Goal: Information Seeking & Learning: Get advice/opinions

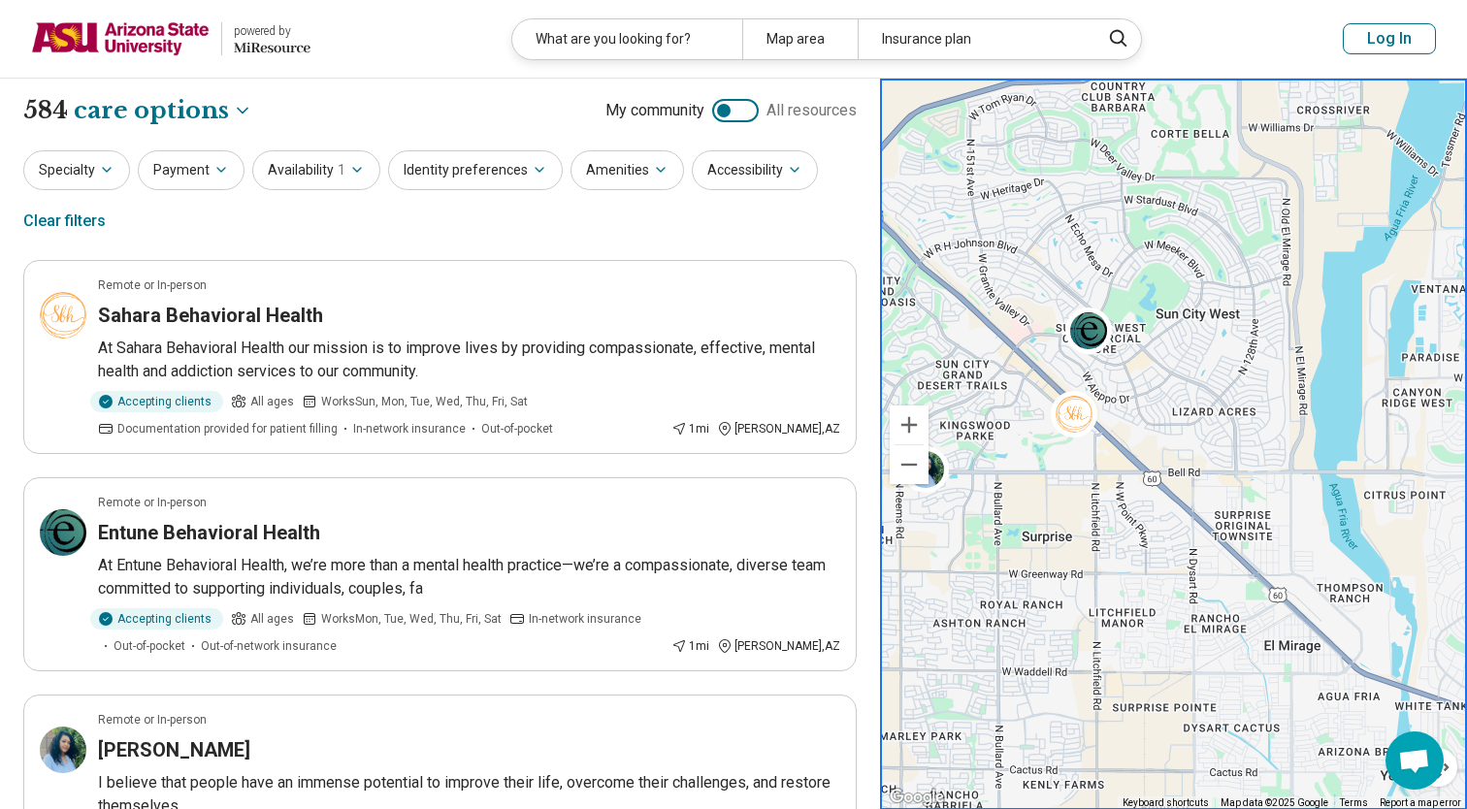
select select "***"
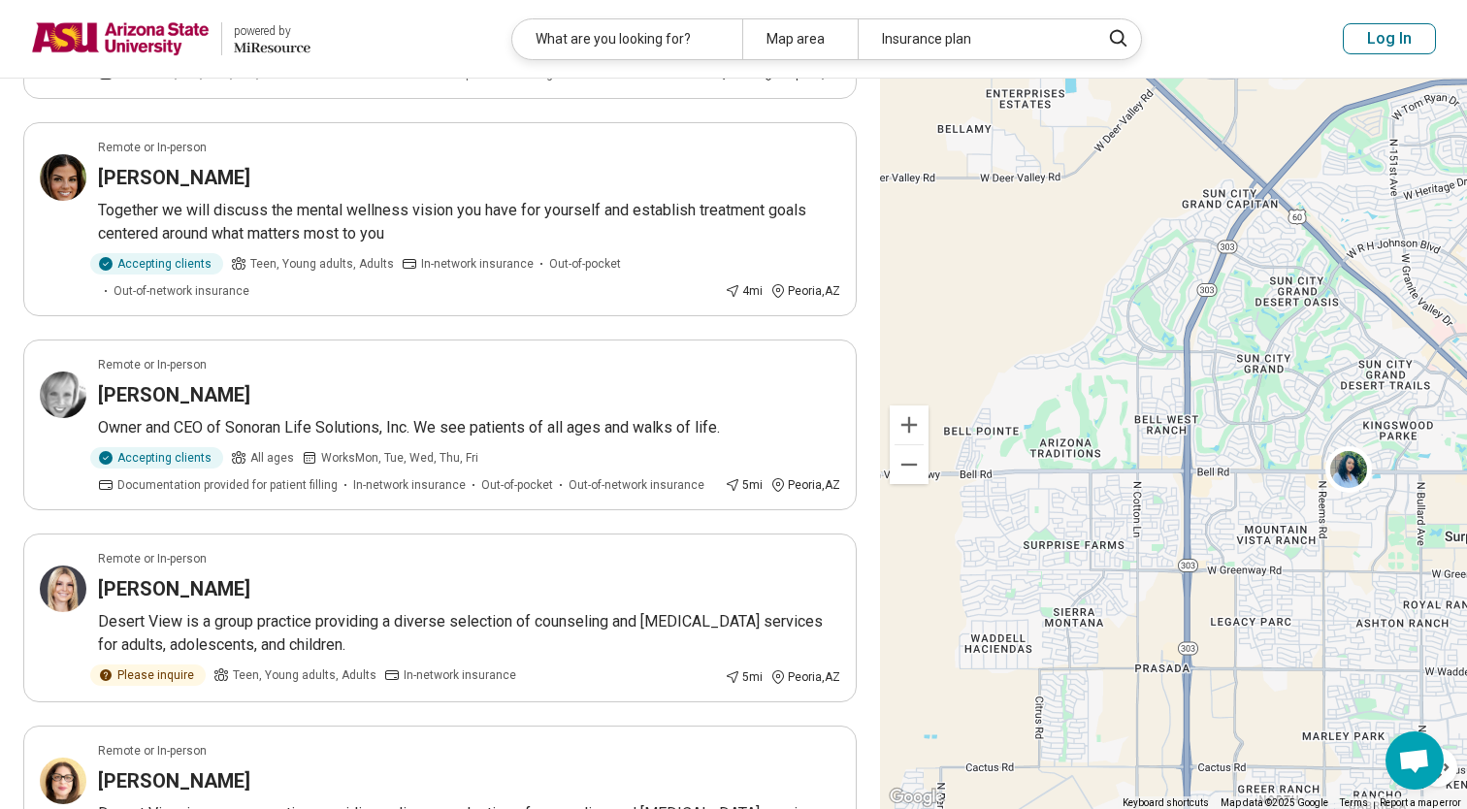
drag, startPoint x: 1039, startPoint y: 280, endPoint x: 1447, endPoint y: 285, distance: 407.6
click at [1447, 285] on div "3" at bounding box center [1173, 445] width 587 height 732
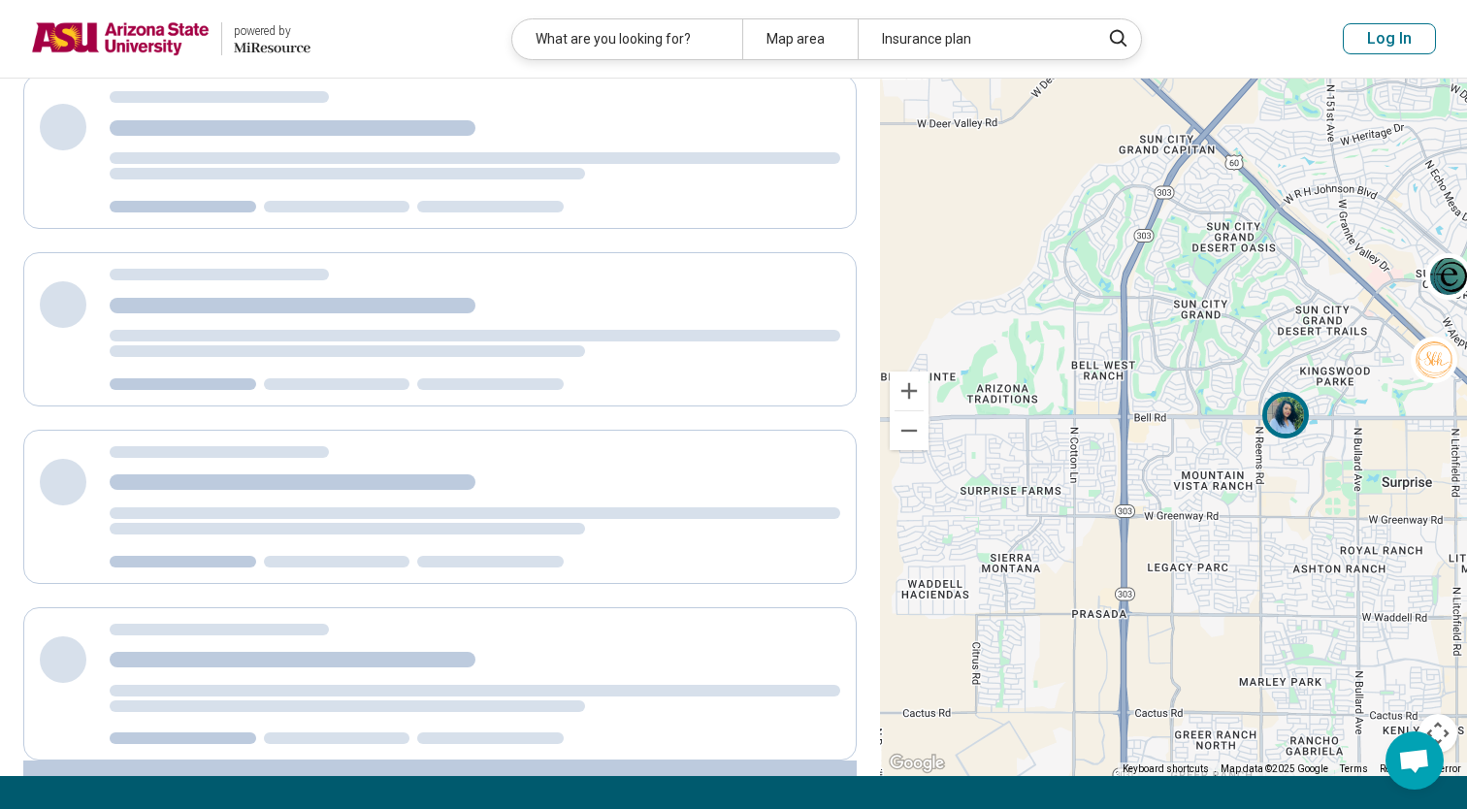
scroll to position [383, 0]
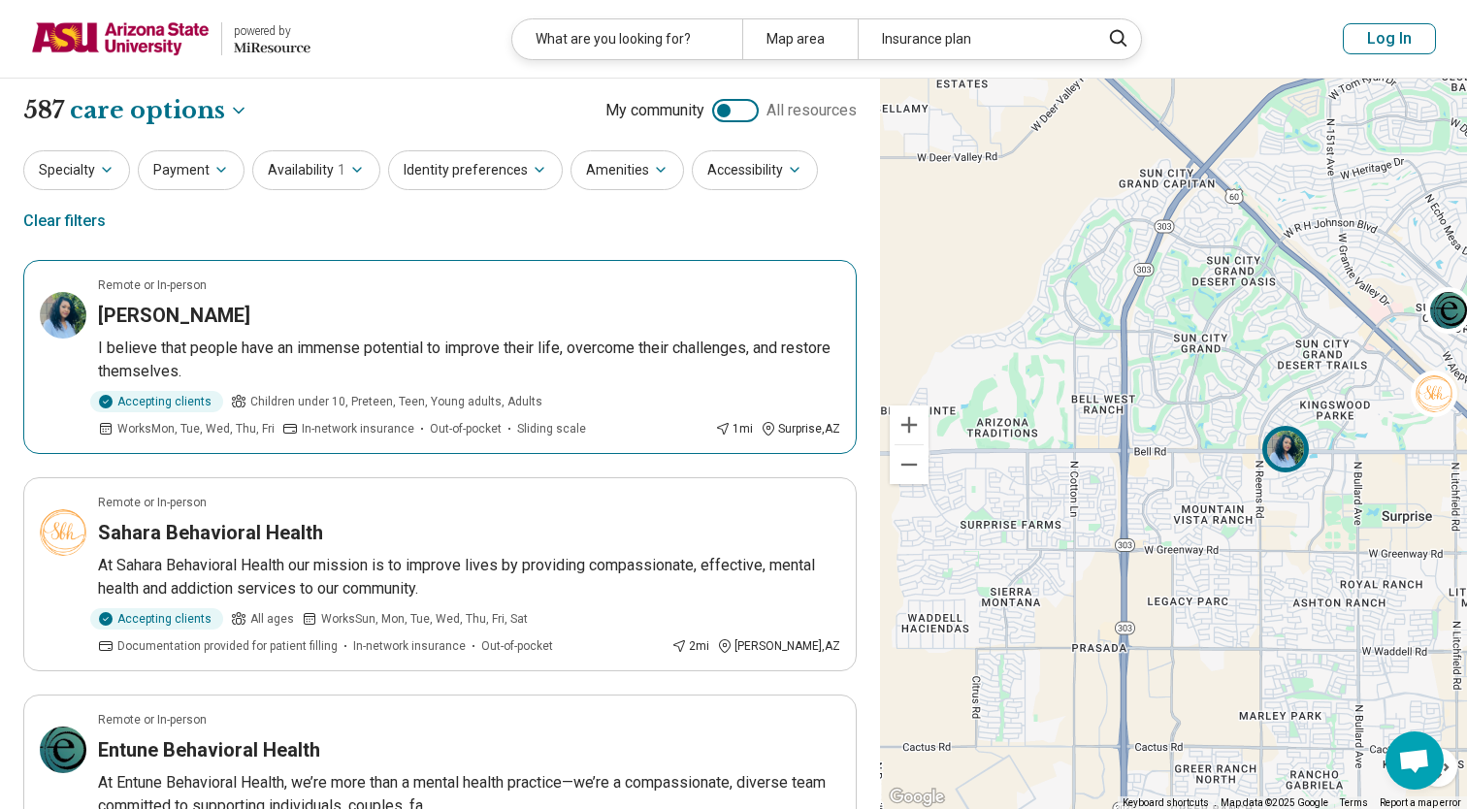
click at [1286, 453] on img at bounding box center [1285, 449] width 47 height 47
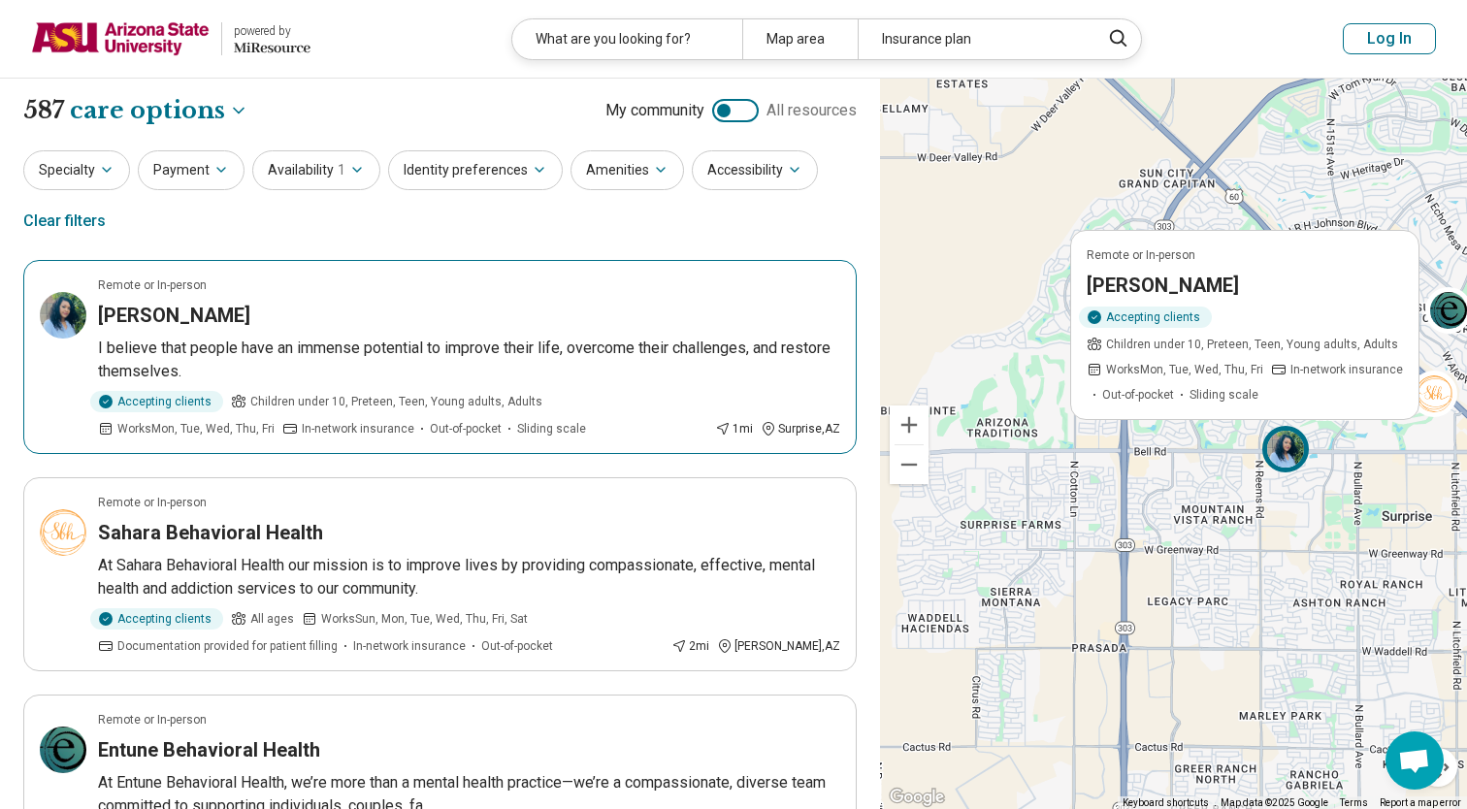
click at [578, 304] on div "Dr. Tiffany Godwin" at bounding box center [469, 315] width 742 height 27
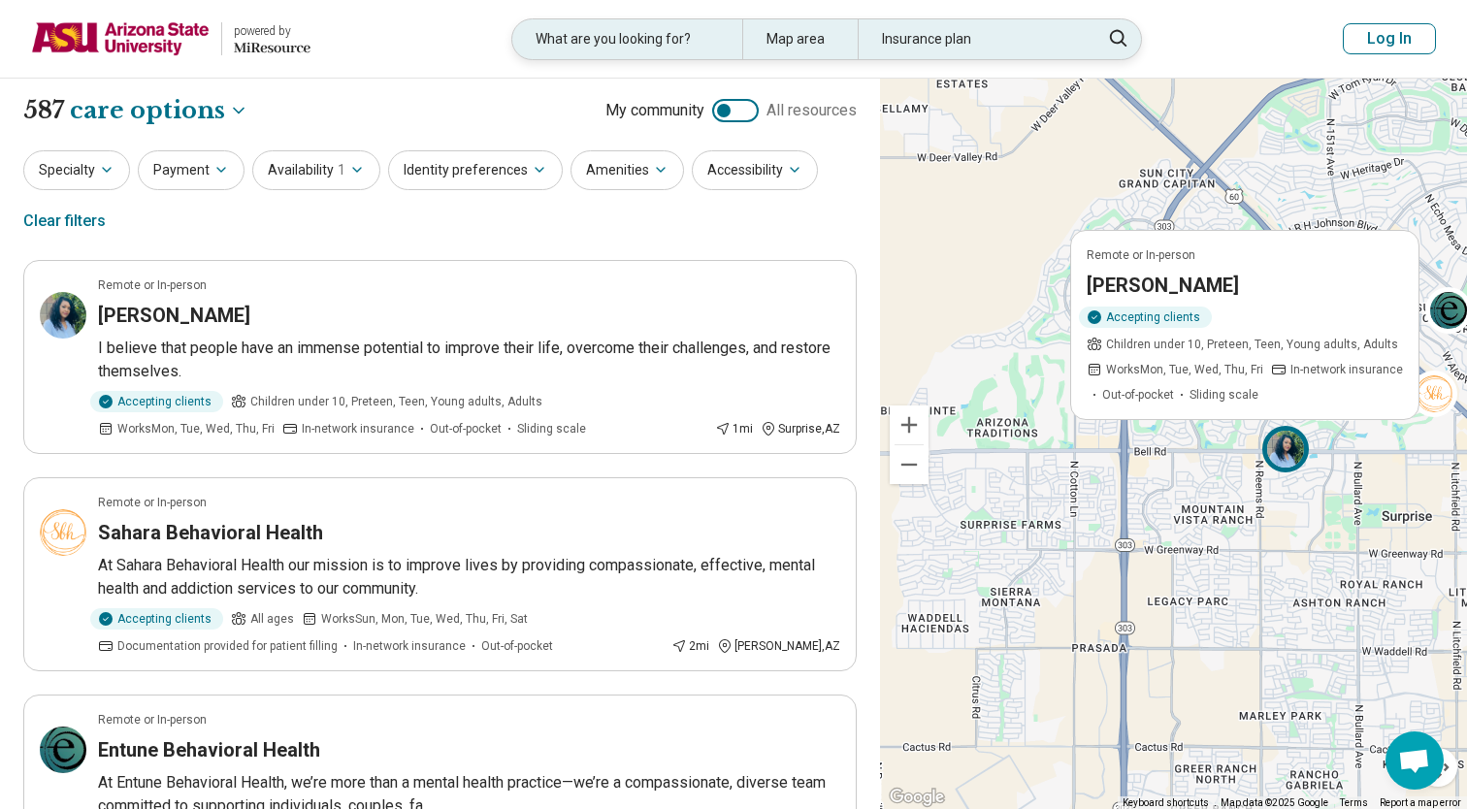
click at [972, 48] on div "Insurance plan" at bounding box center [973, 39] width 230 height 40
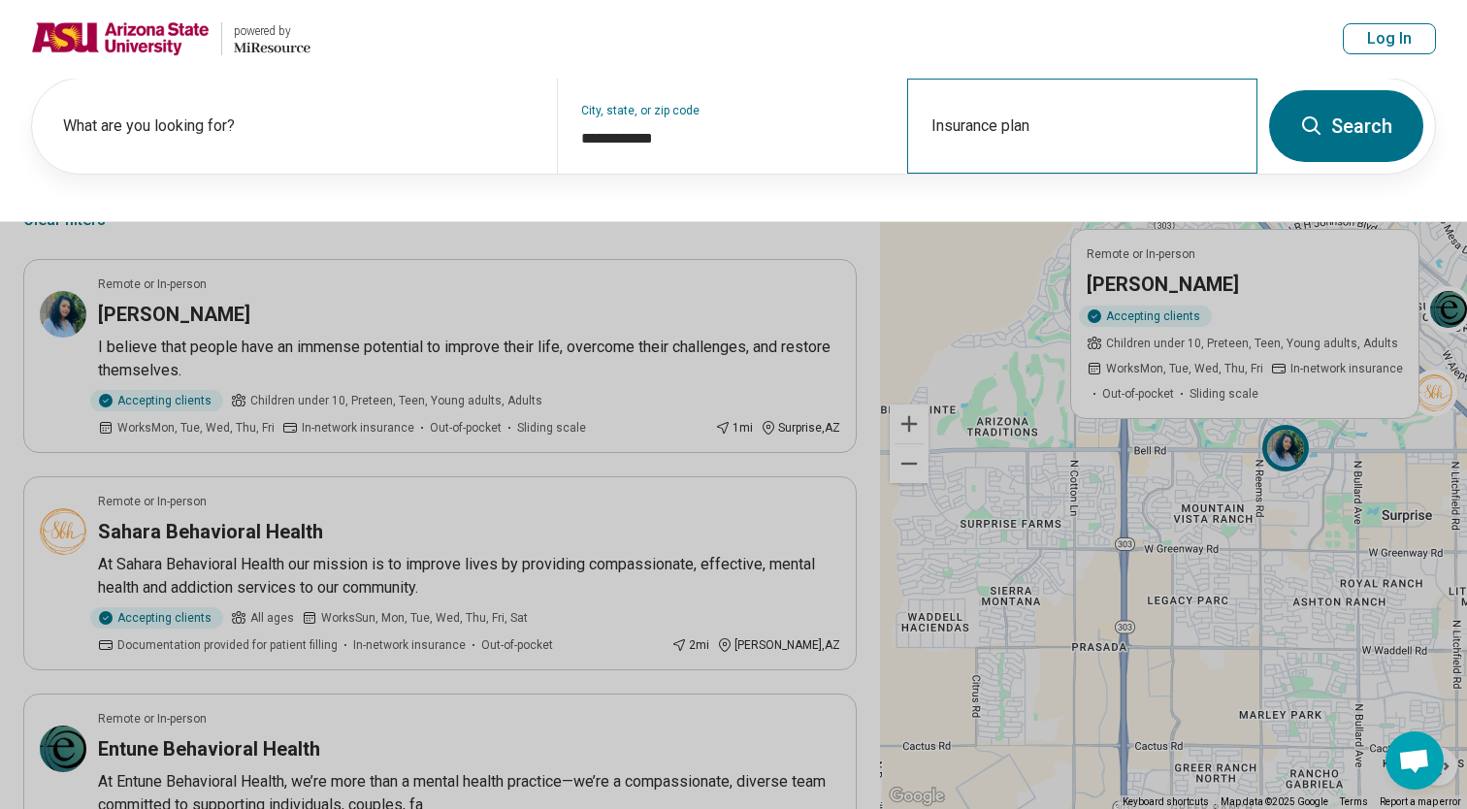
click at [1196, 119] on div "Insurance plan" at bounding box center [1082, 126] width 350 height 95
type input "*"
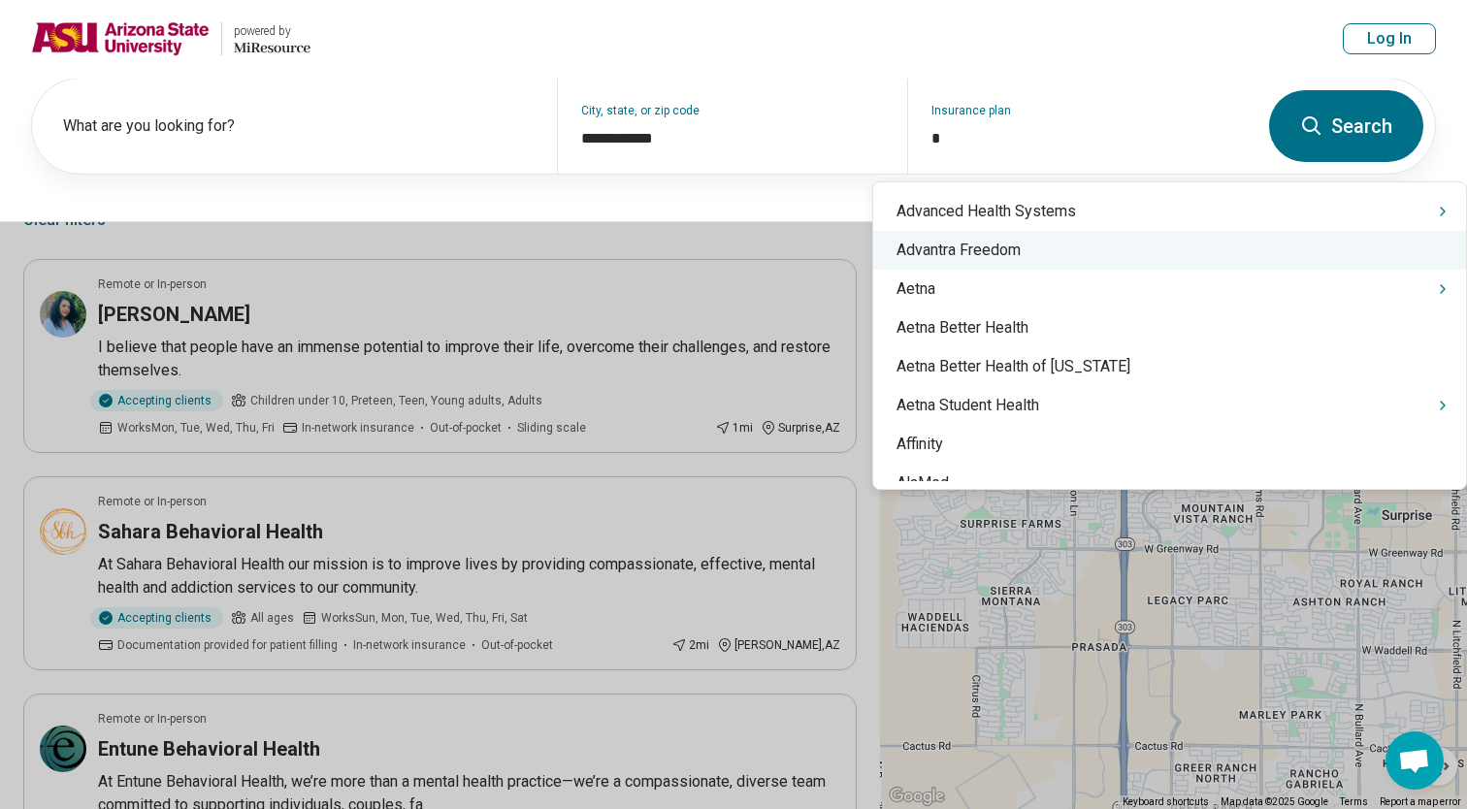
scroll to position [48, 0]
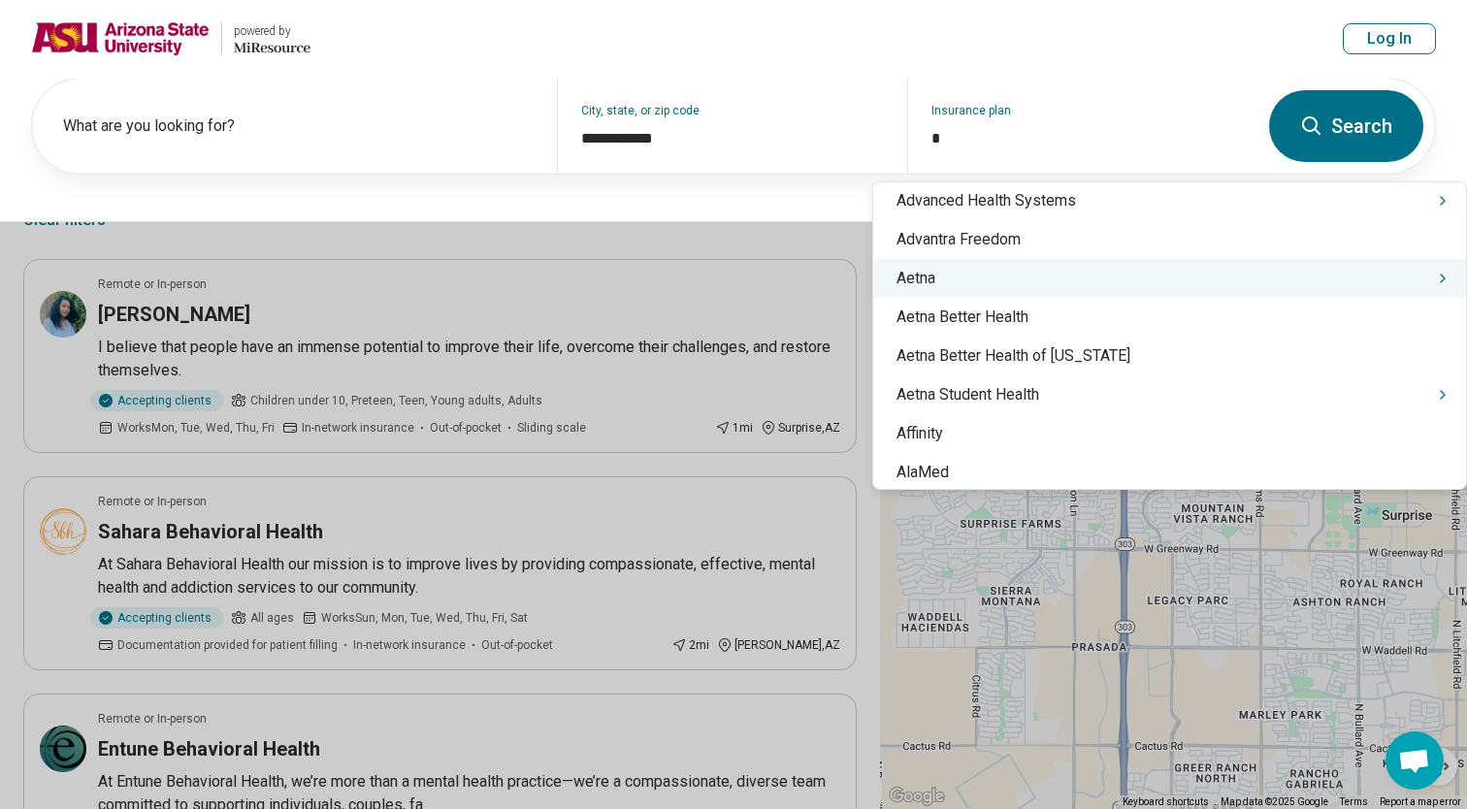
click at [1099, 288] on div "Aetna" at bounding box center [1169, 278] width 593 height 39
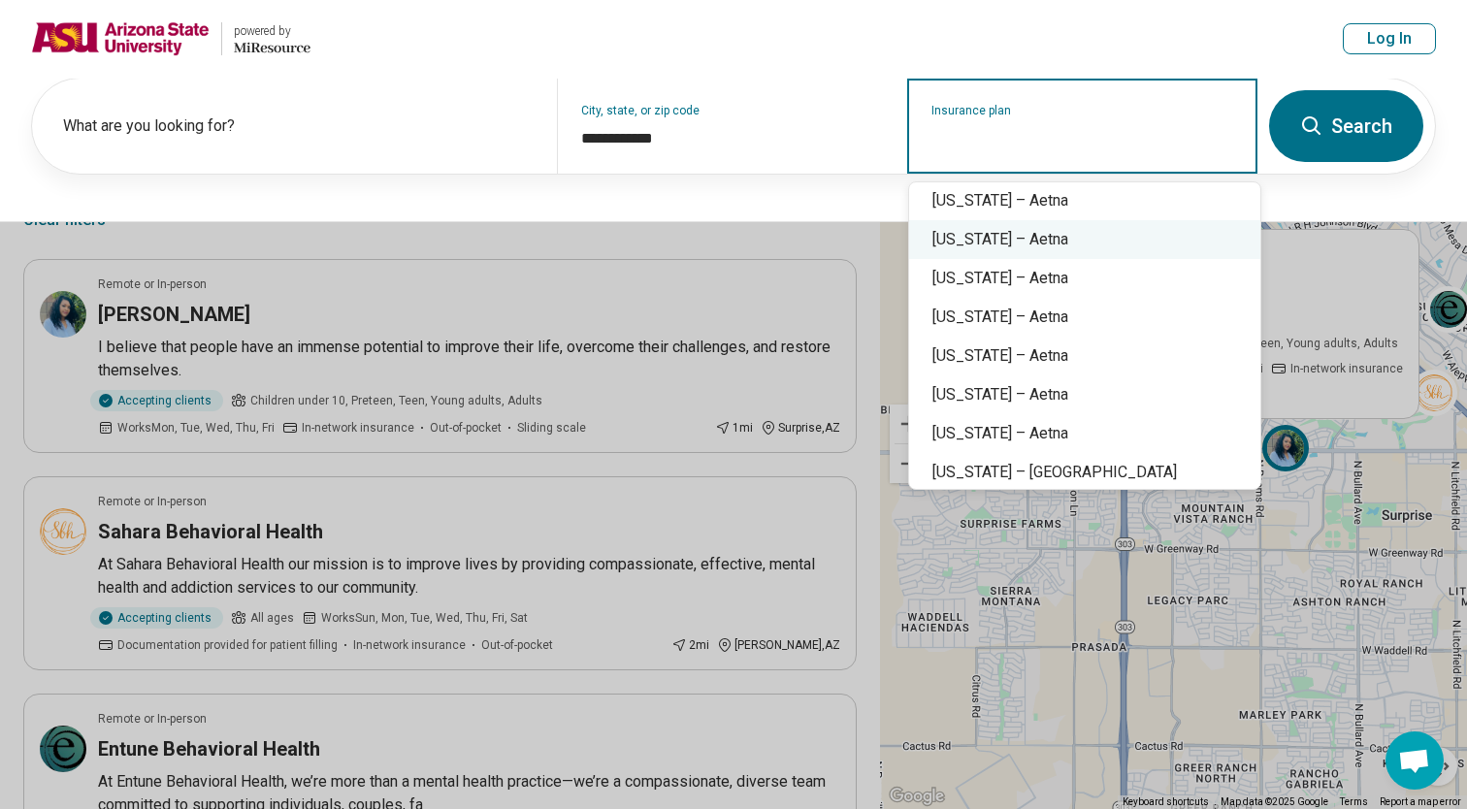
click at [1051, 255] on div "Arizona – Aetna" at bounding box center [1084, 239] width 351 height 39
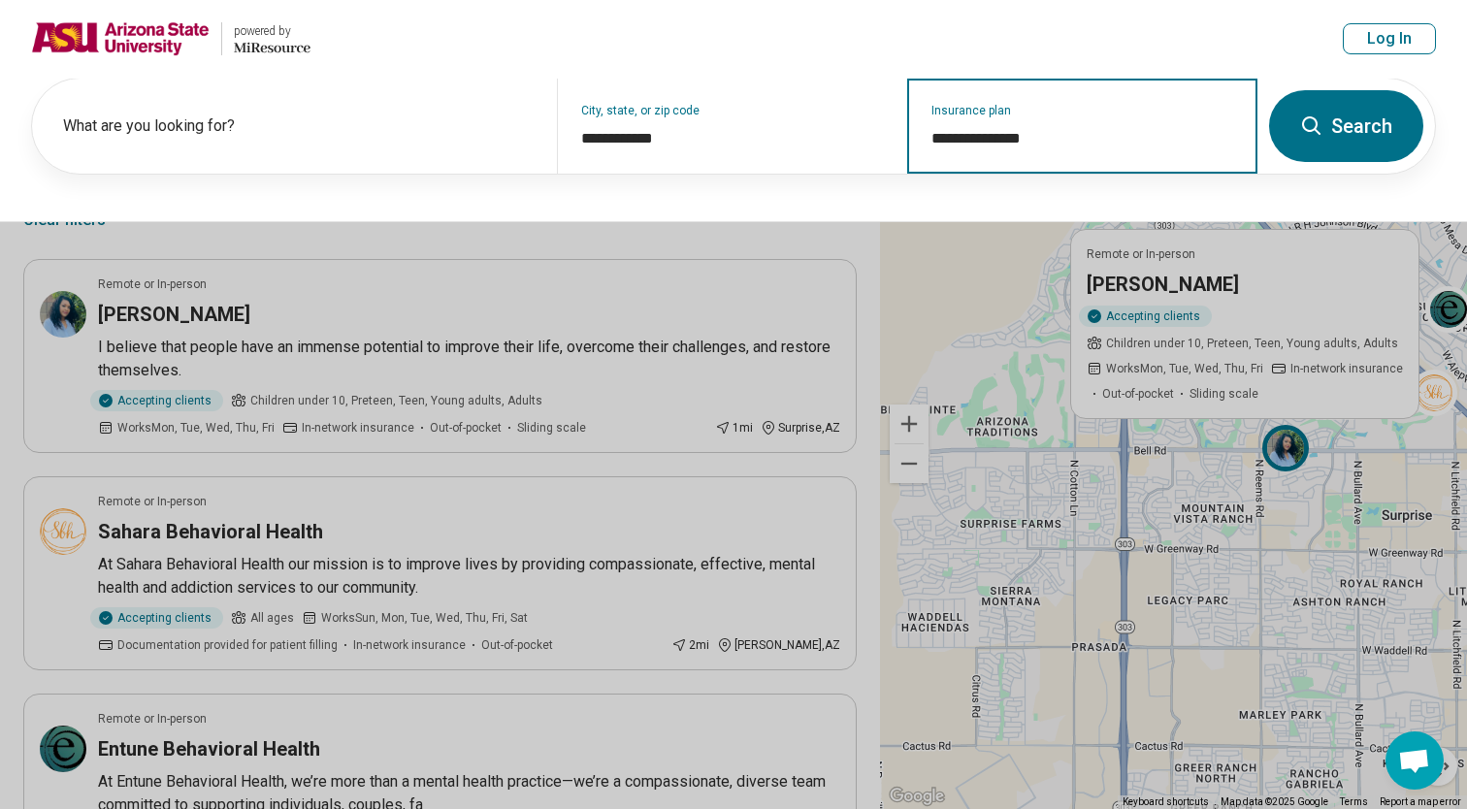
type input "**********"
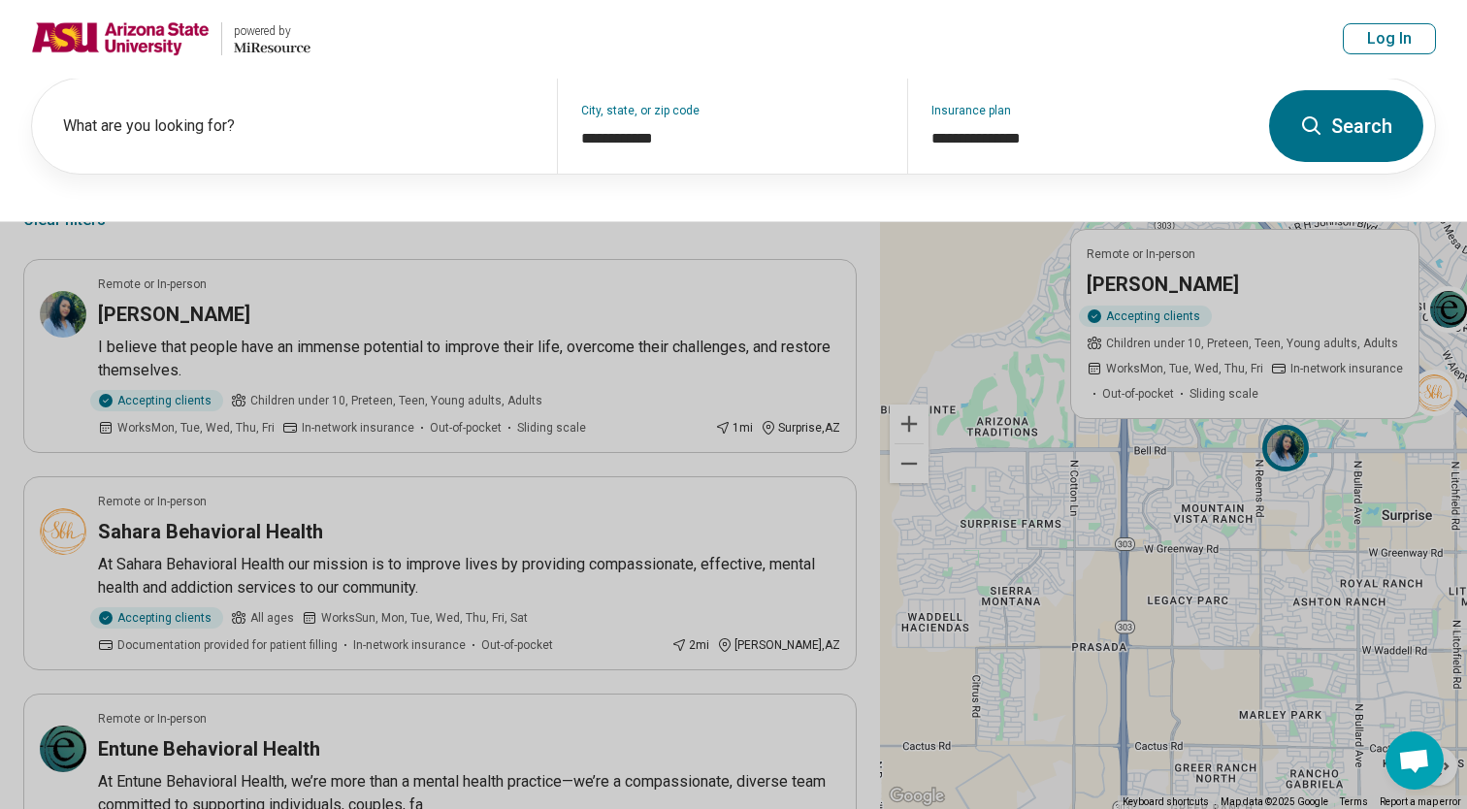
click at [1322, 128] on icon at bounding box center [1311, 125] width 23 height 23
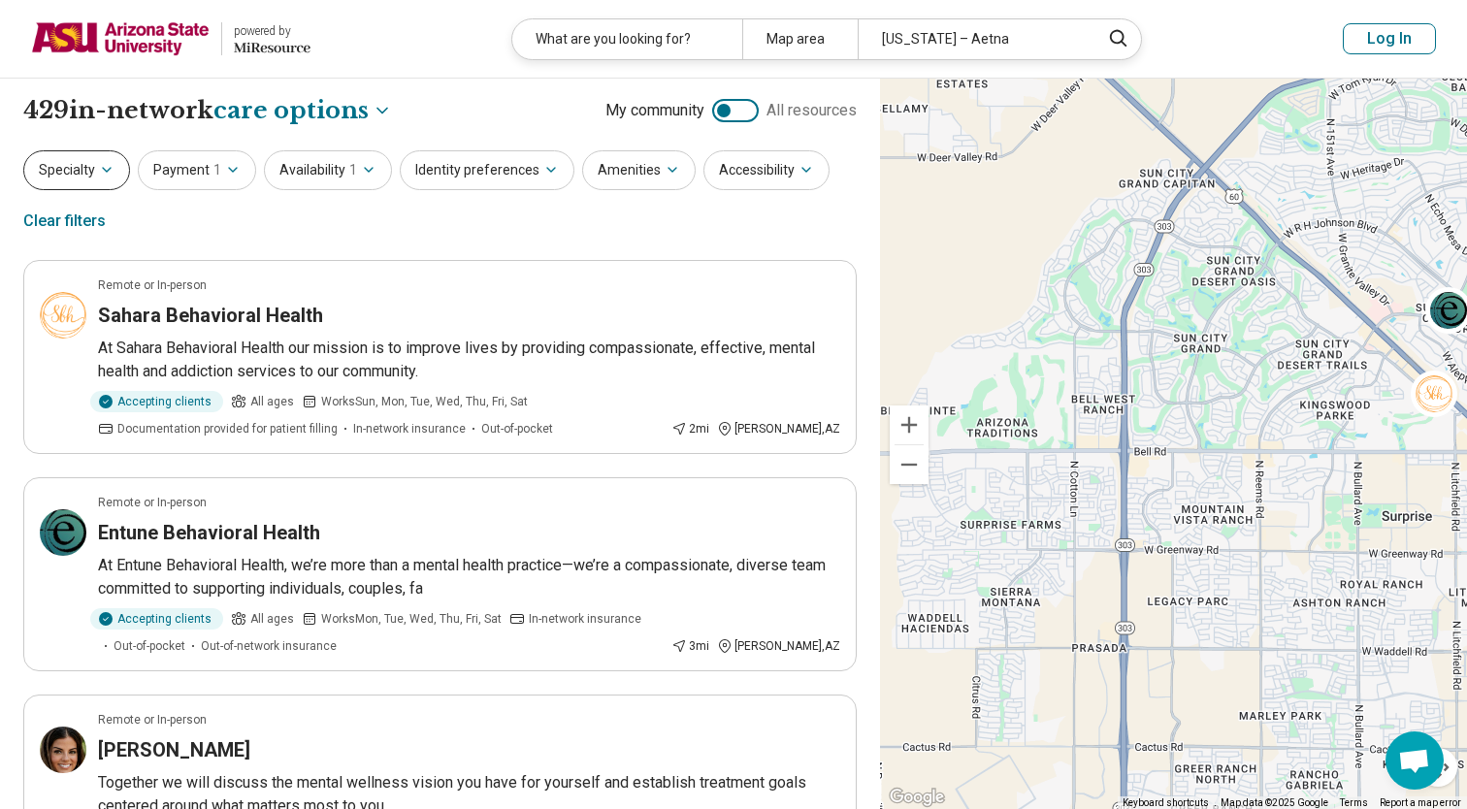
click at [86, 163] on button "Specialty" at bounding box center [76, 170] width 107 height 40
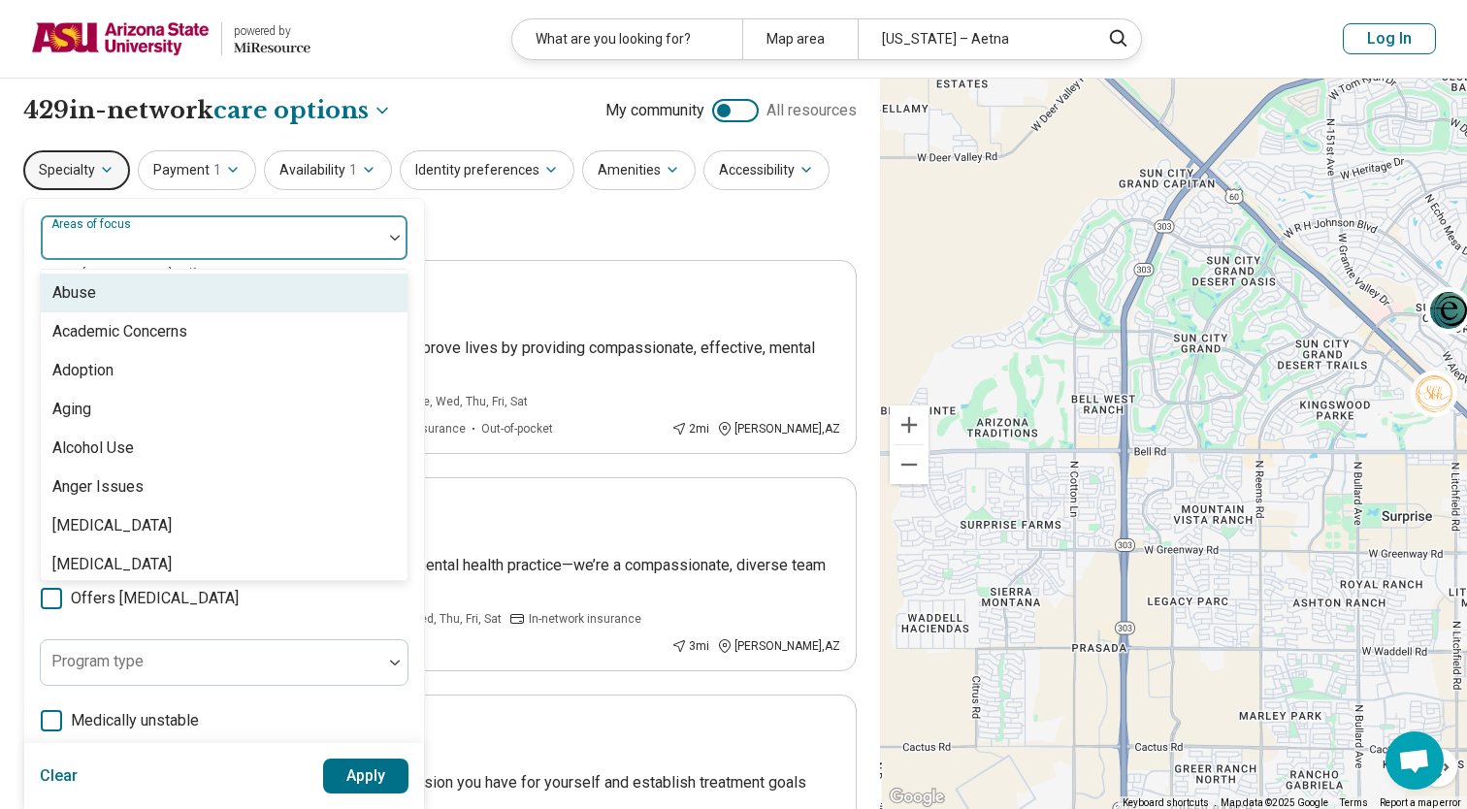
click at [176, 242] on div at bounding box center [212, 245] width 326 height 27
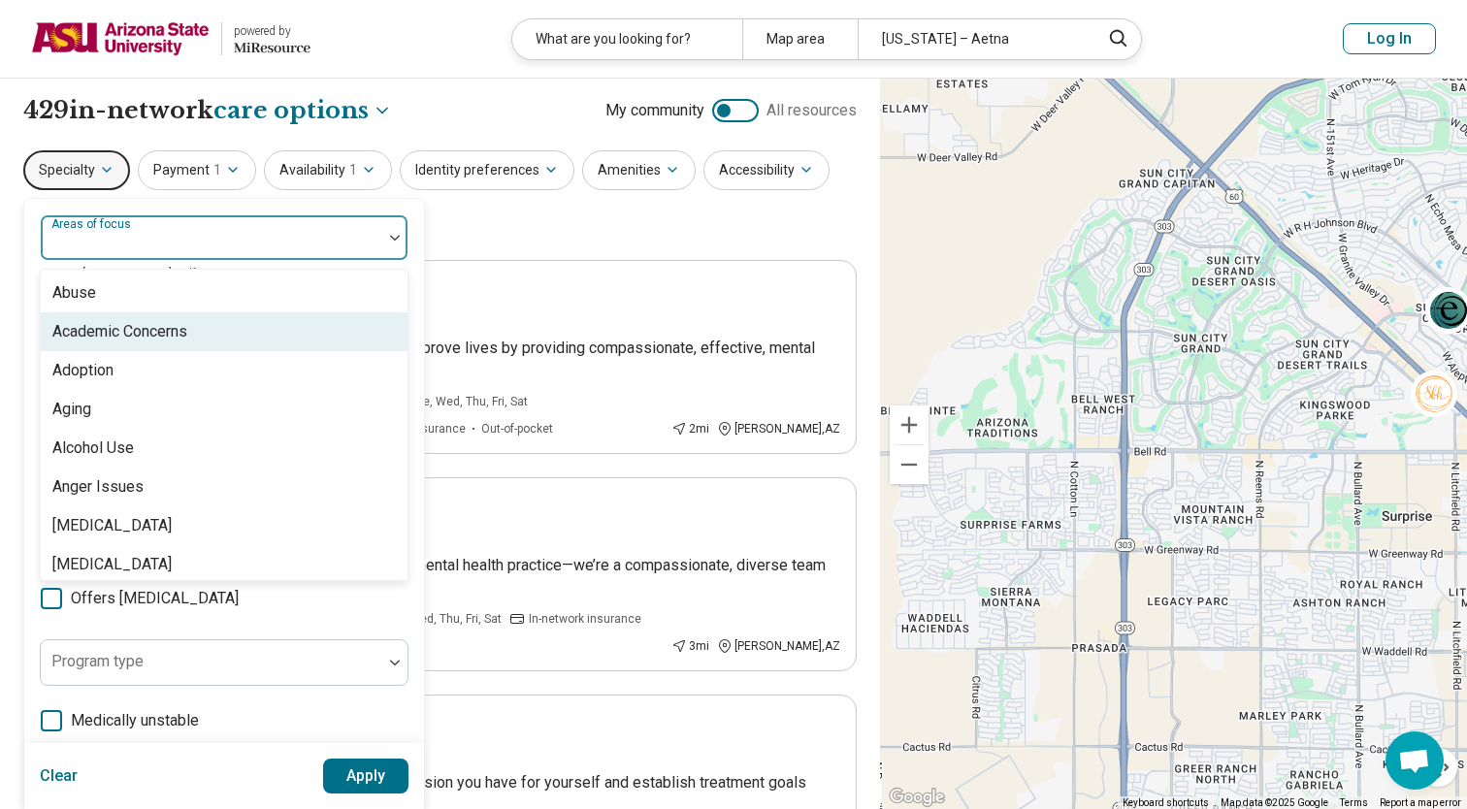
click at [210, 335] on div "Academic Concerns" at bounding box center [224, 331] width 367 height 39
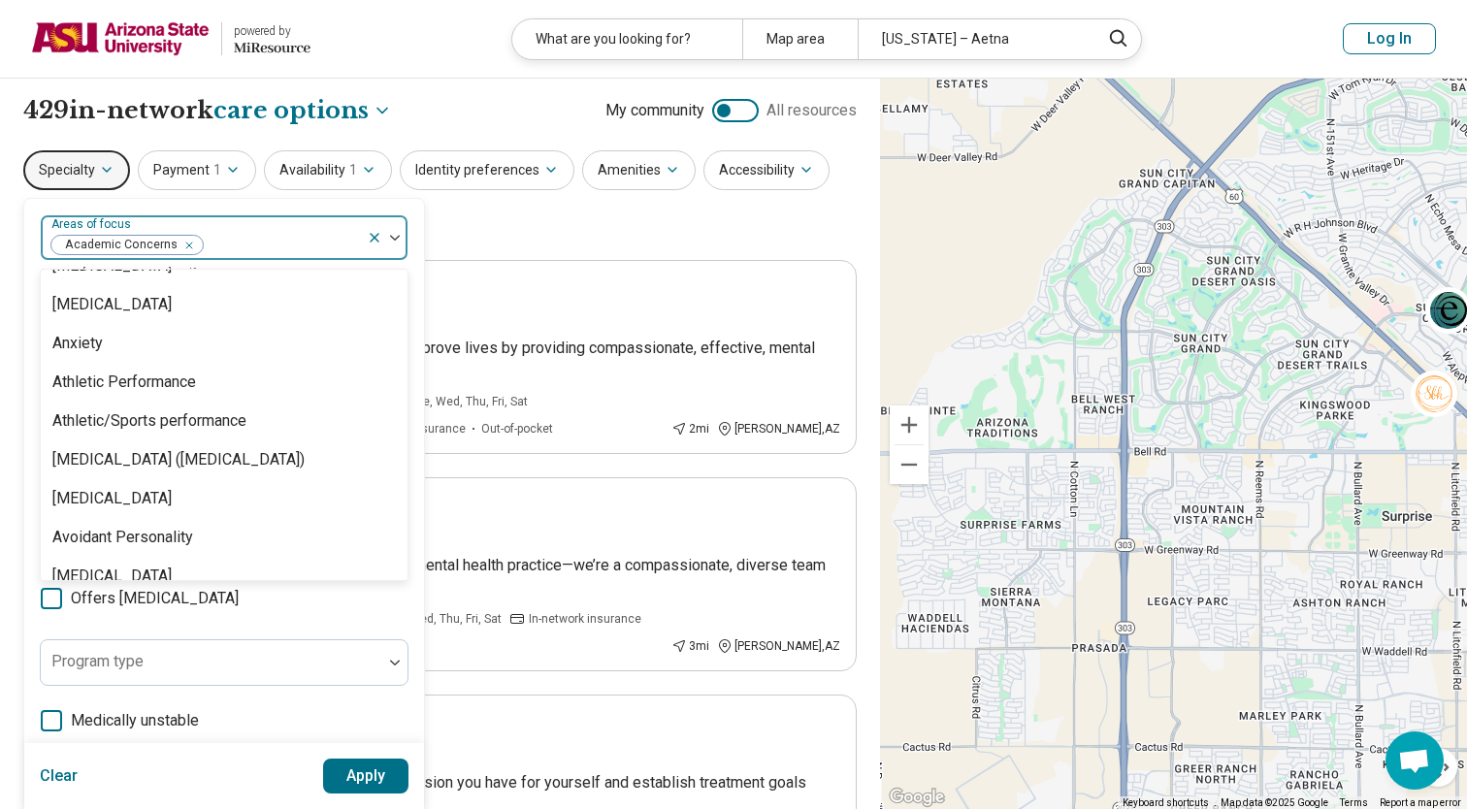
scroll to position [223, 0]
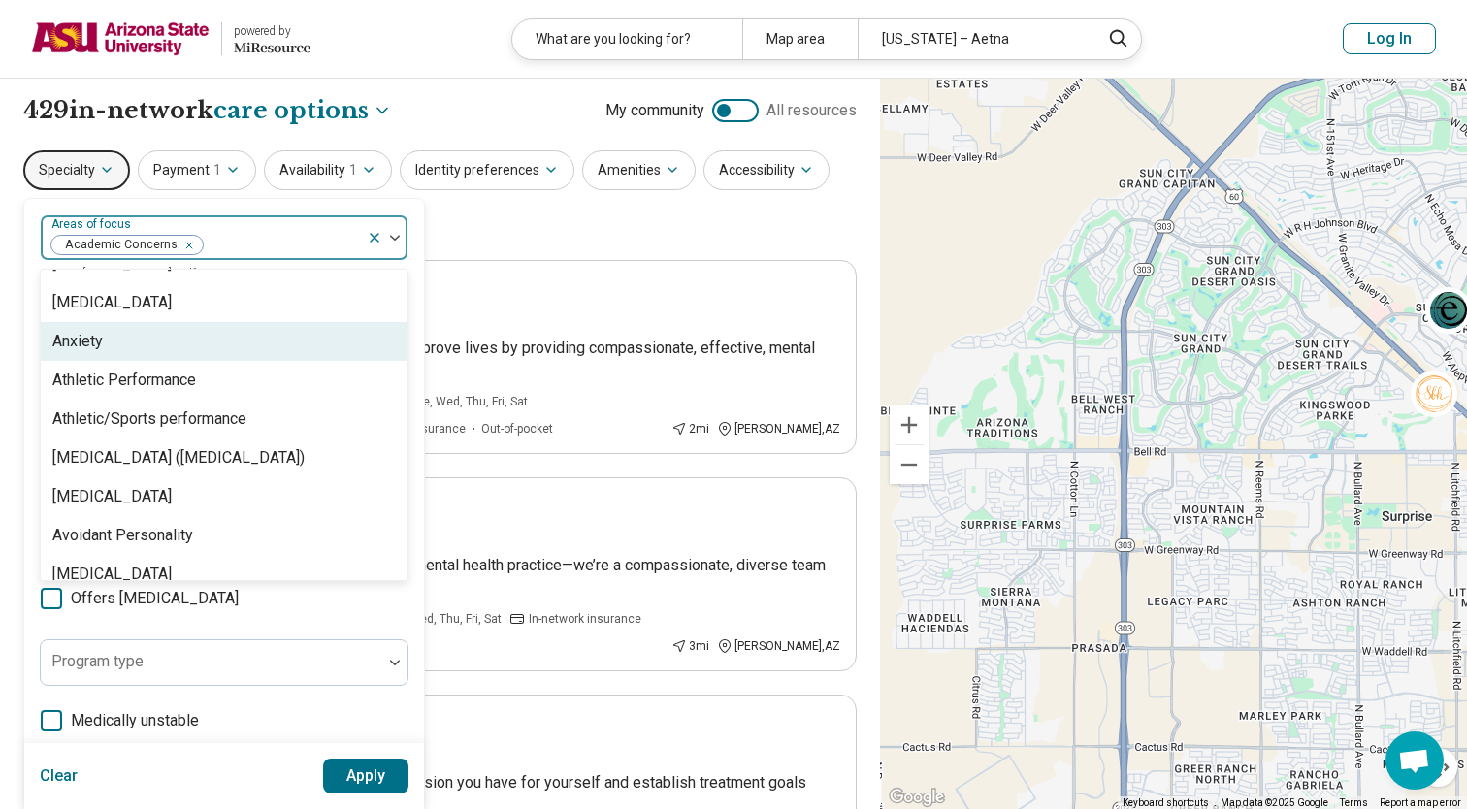
click at [204, 337] on div "Anxiety" at bounding box center [224, 341] width 367 height 39
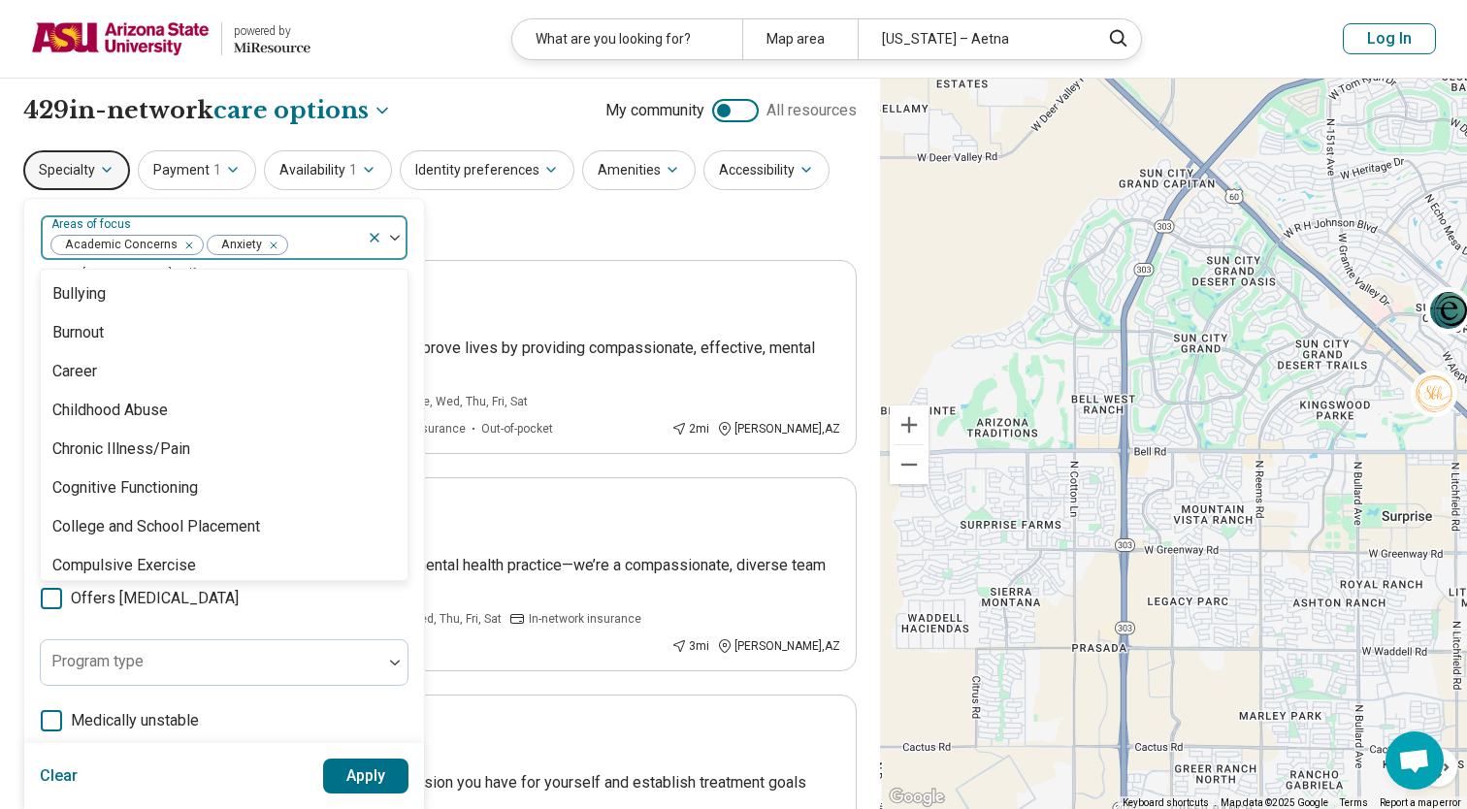
scroll to position [702, 0]
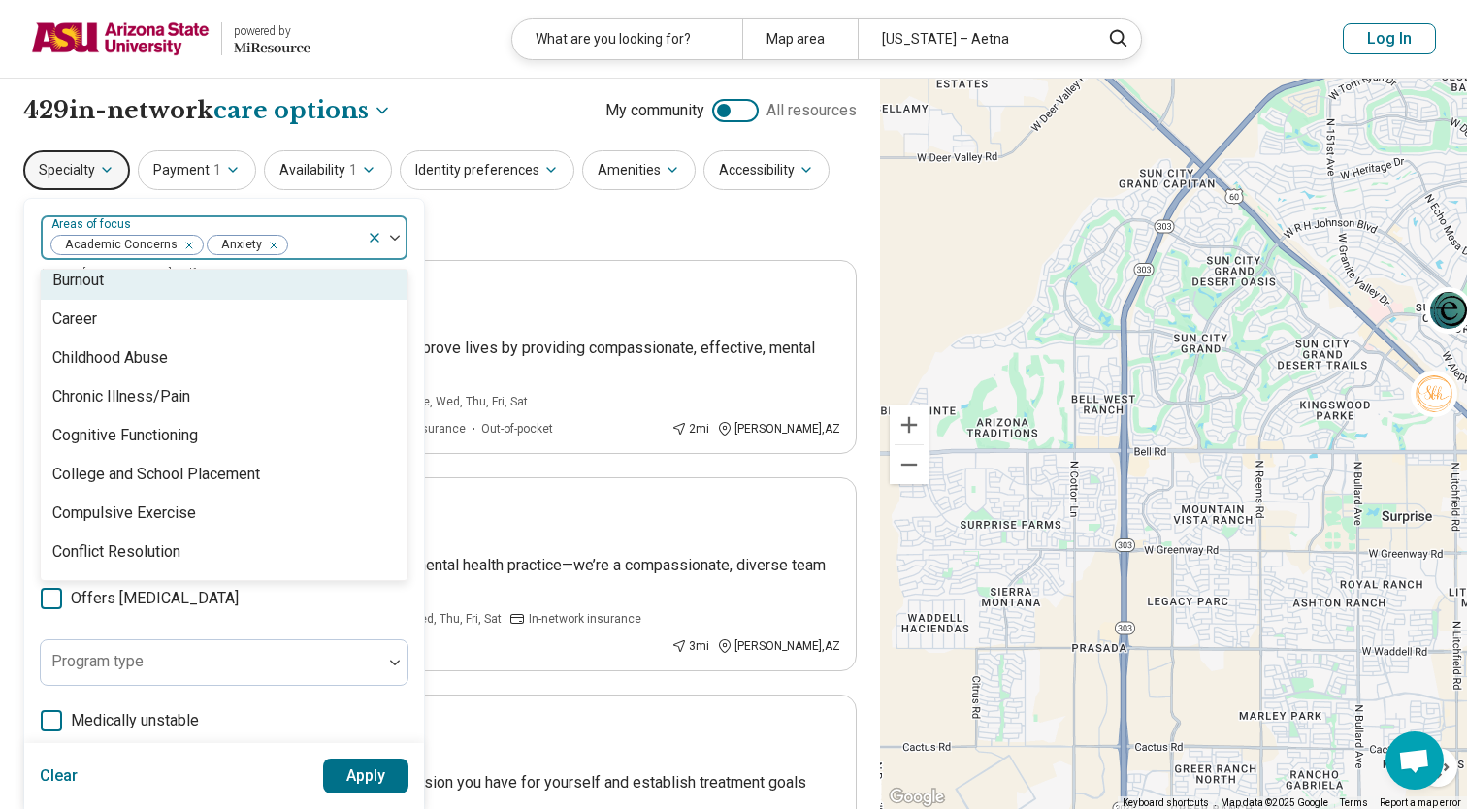
click at [96, 298] on div "Burnout" at bounding box center [224, 280] width 367 height 39
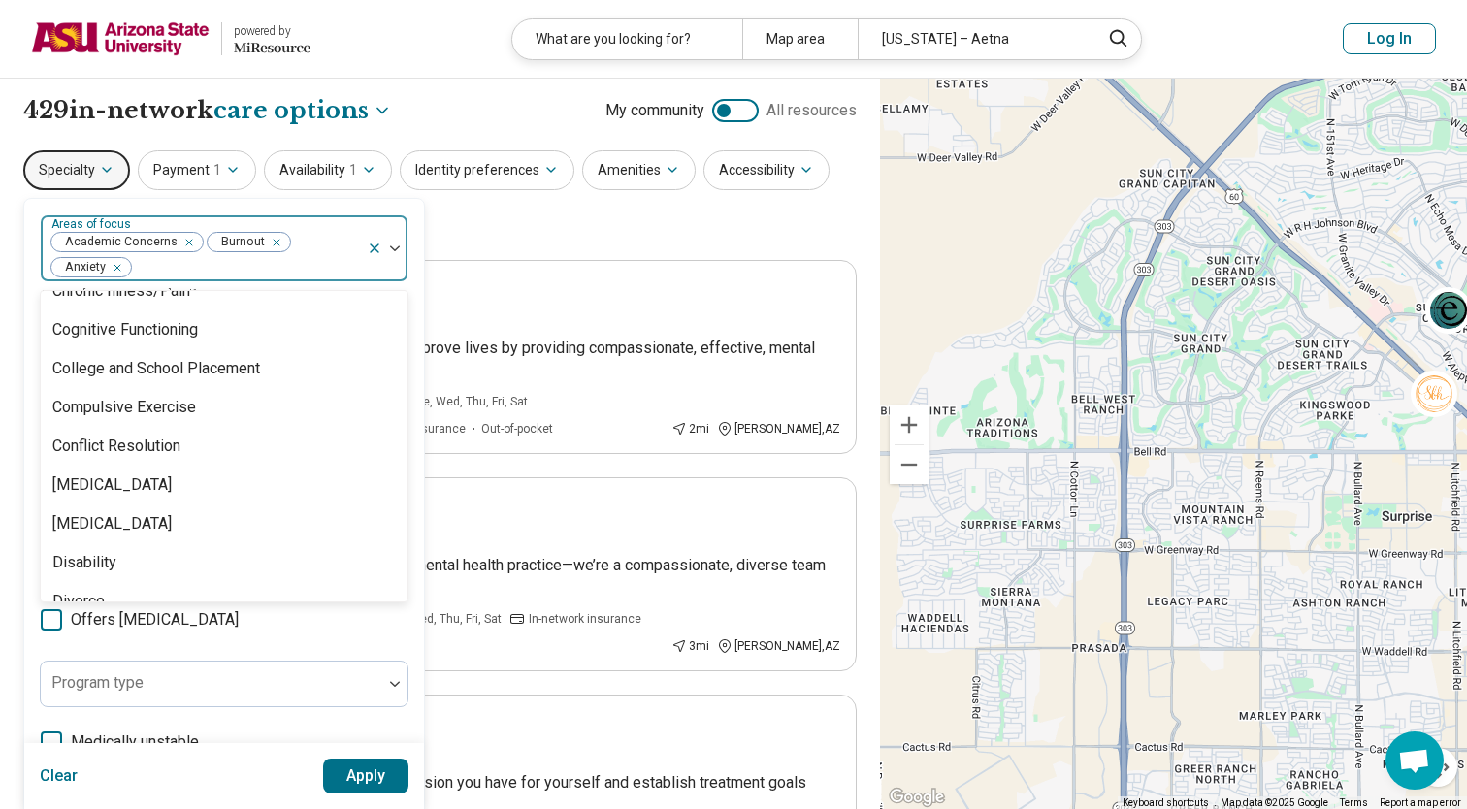
scroll to position [825, 0]
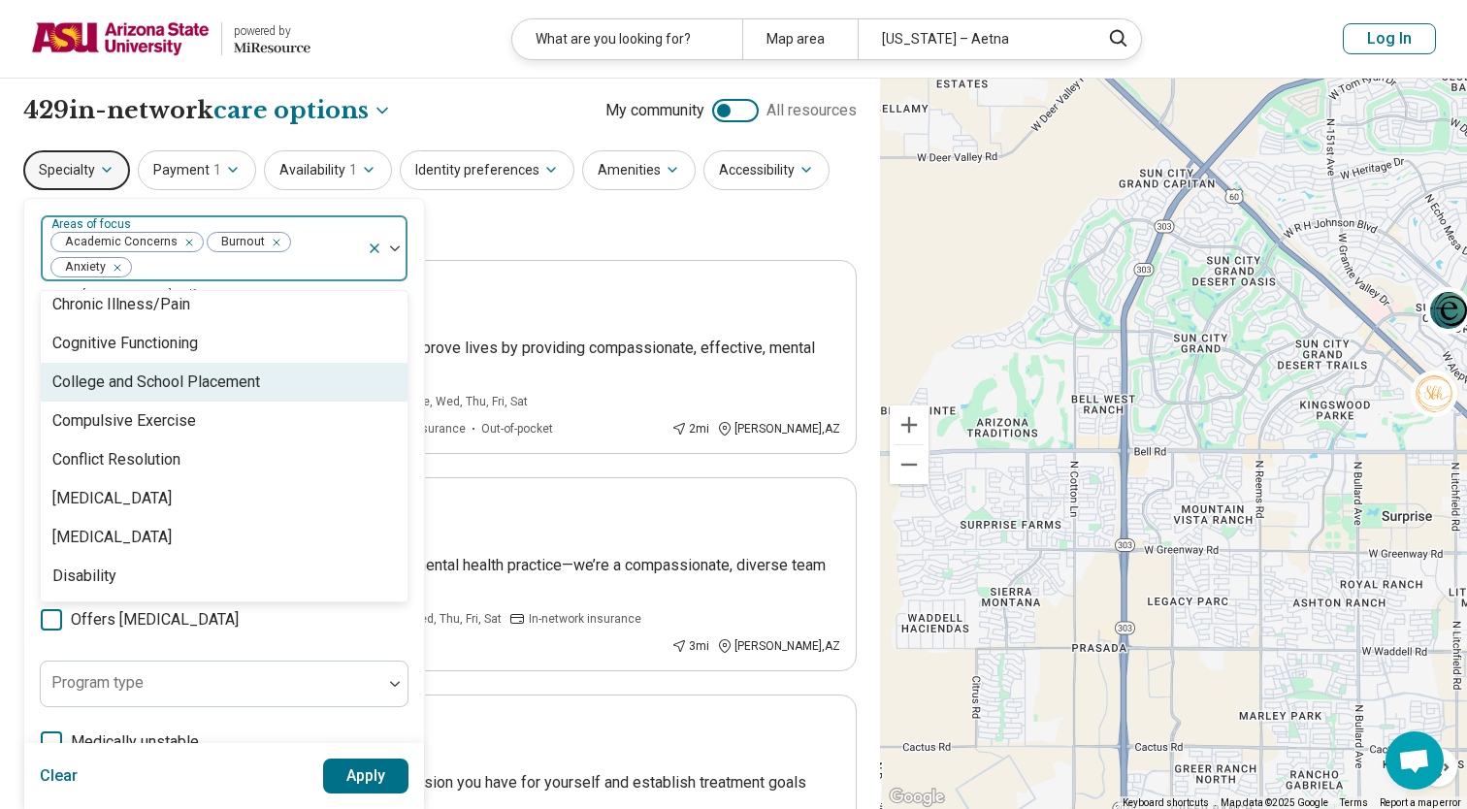
click at [218, 392] on div "College and School Placement" at bounding box center [156, 382] width 208 height 23
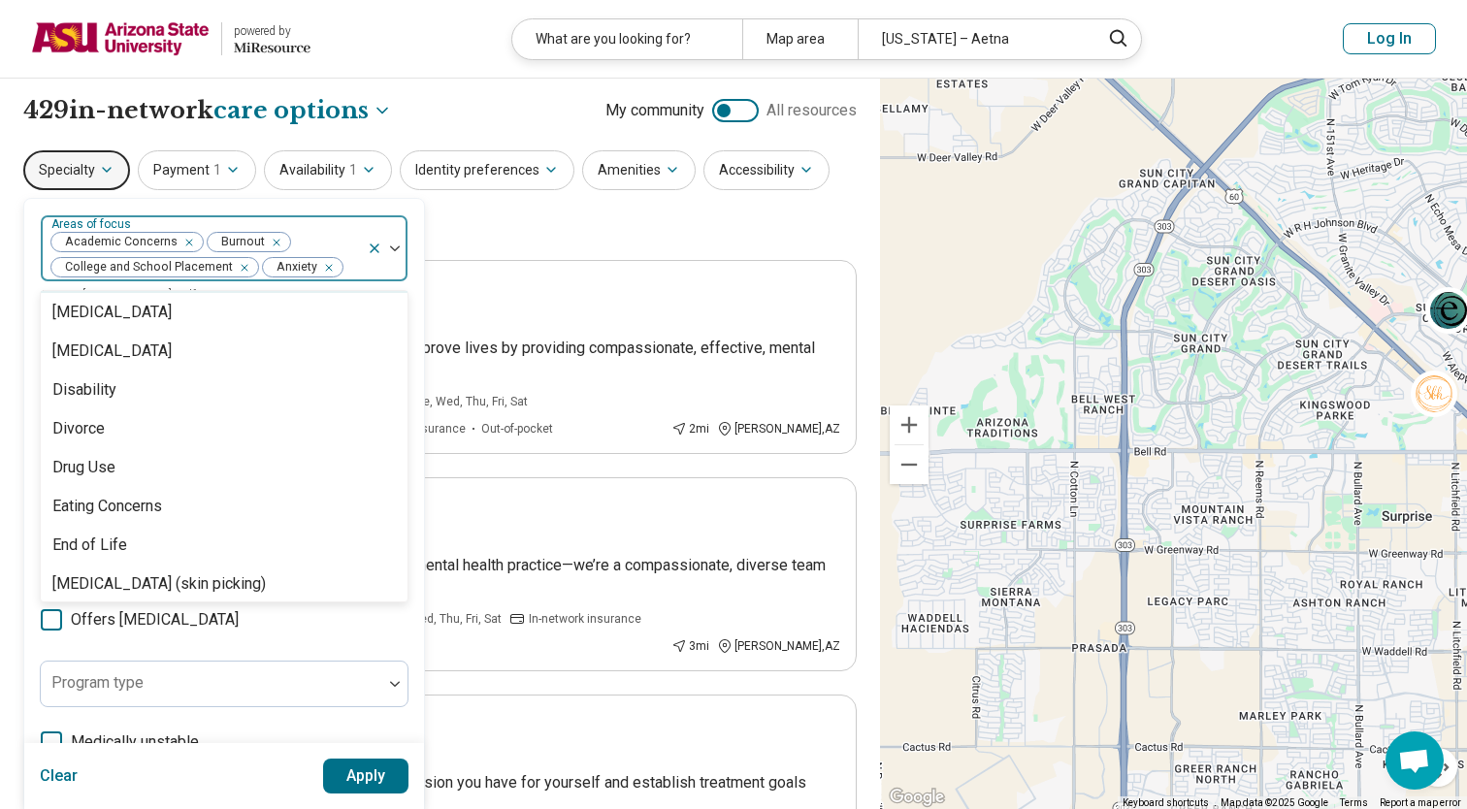
scroll to position [977, 0]
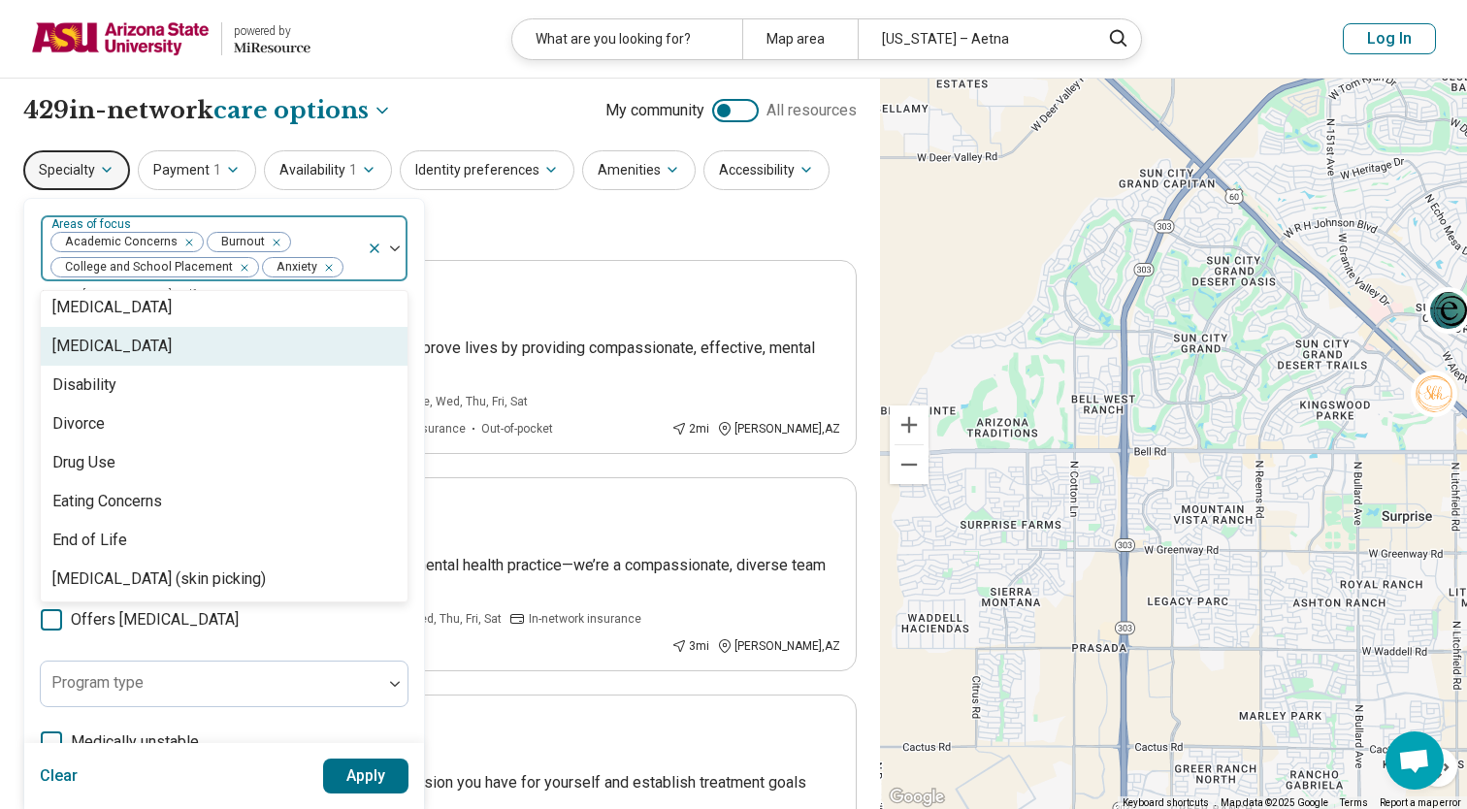
click at [133, 357] on div "[MEDICAL_DATA]" at bounding box center [224, 346] width 367 height 39
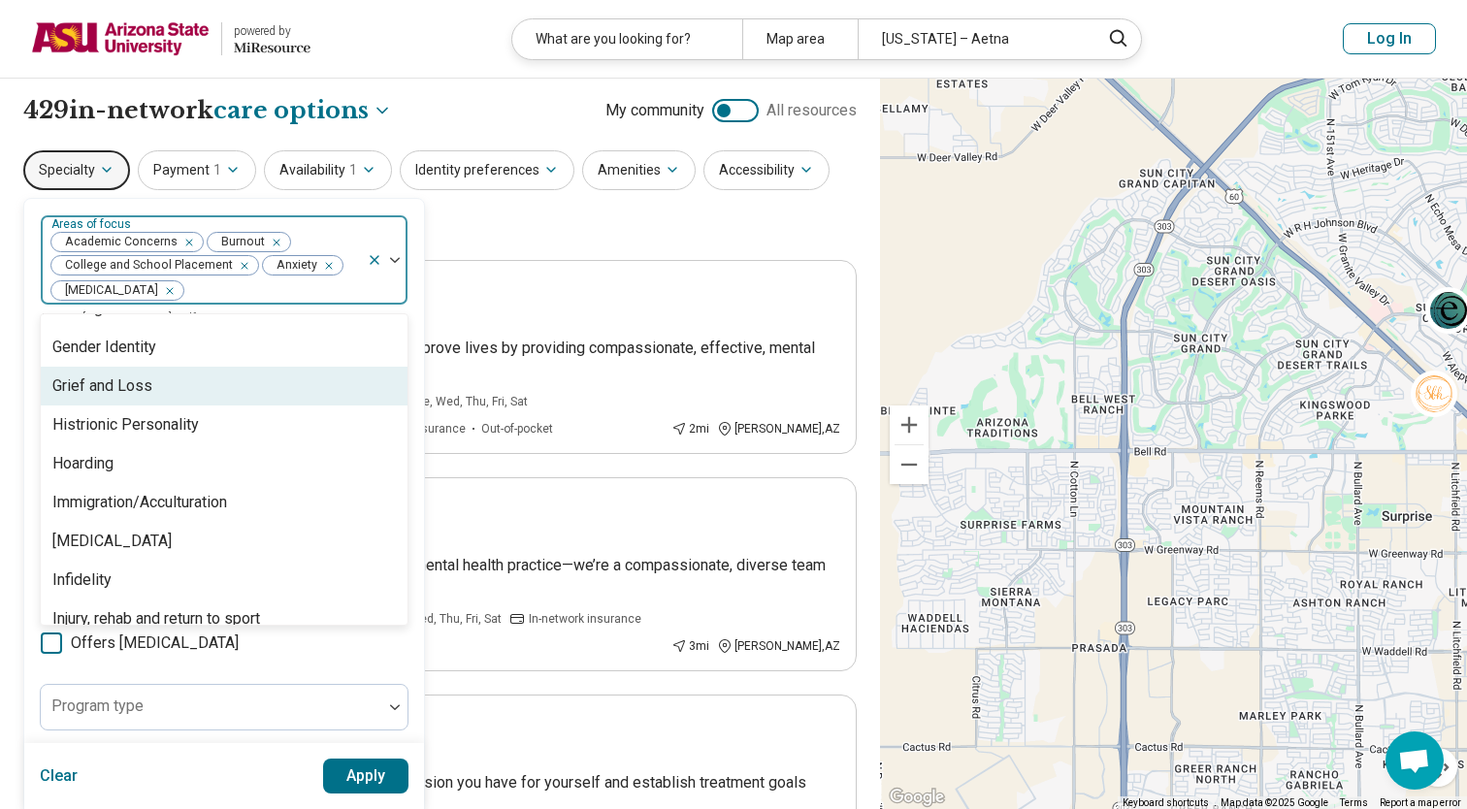
scroll to position [1396, 0]
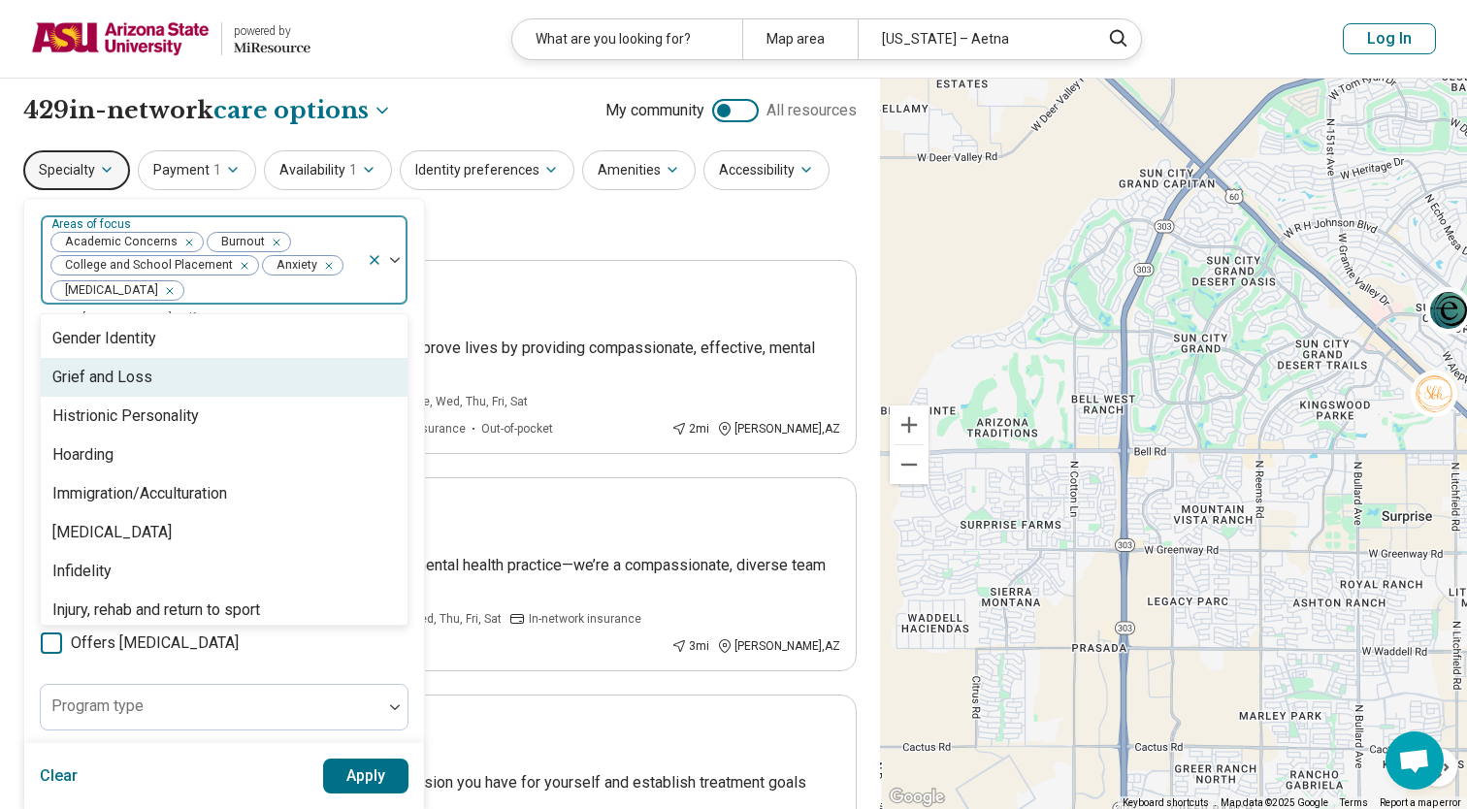
click at [284, 384] on div "Grief and Loss" at bounding box center [224, 377] width 367 height 39
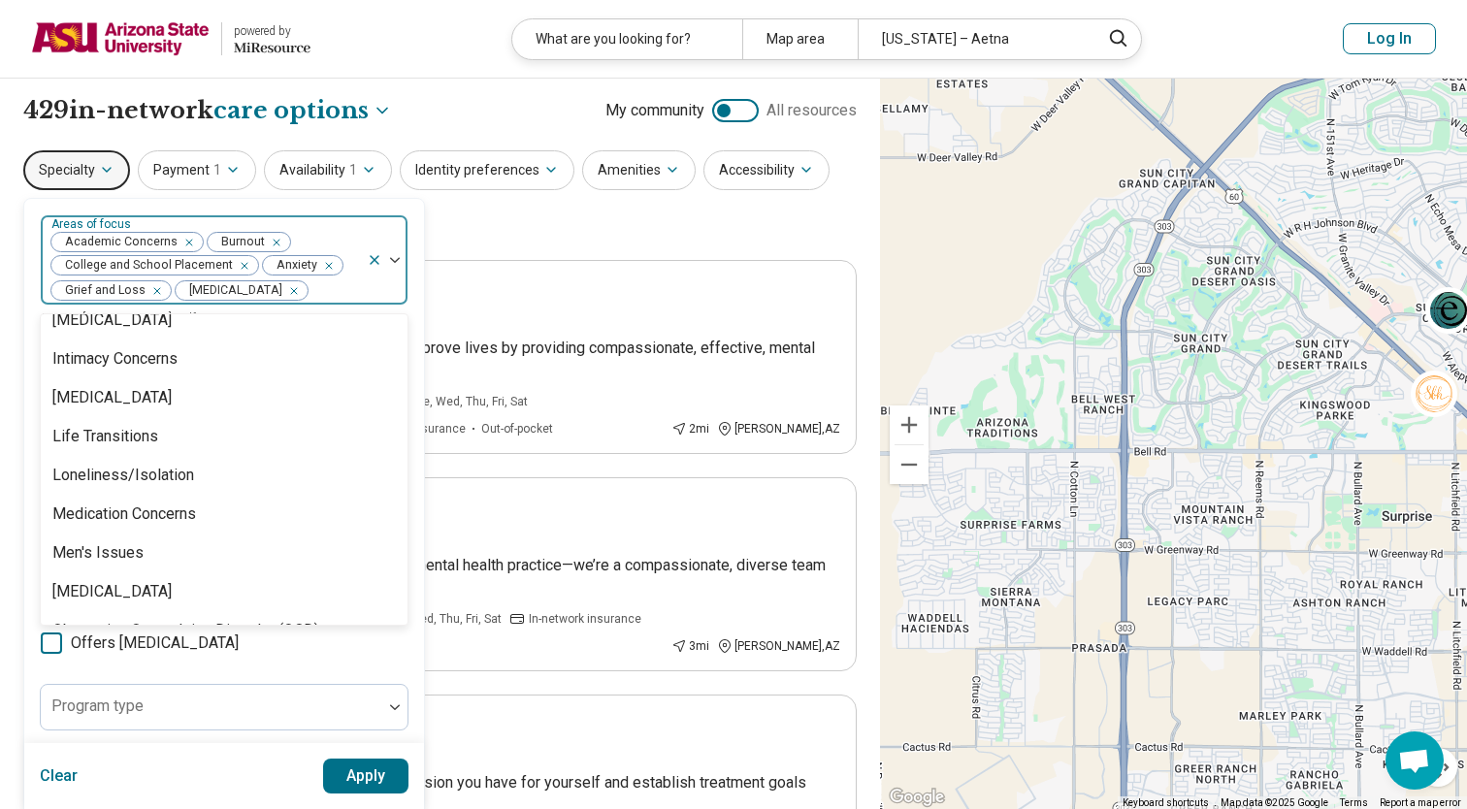
scroll to position [1696, 0]
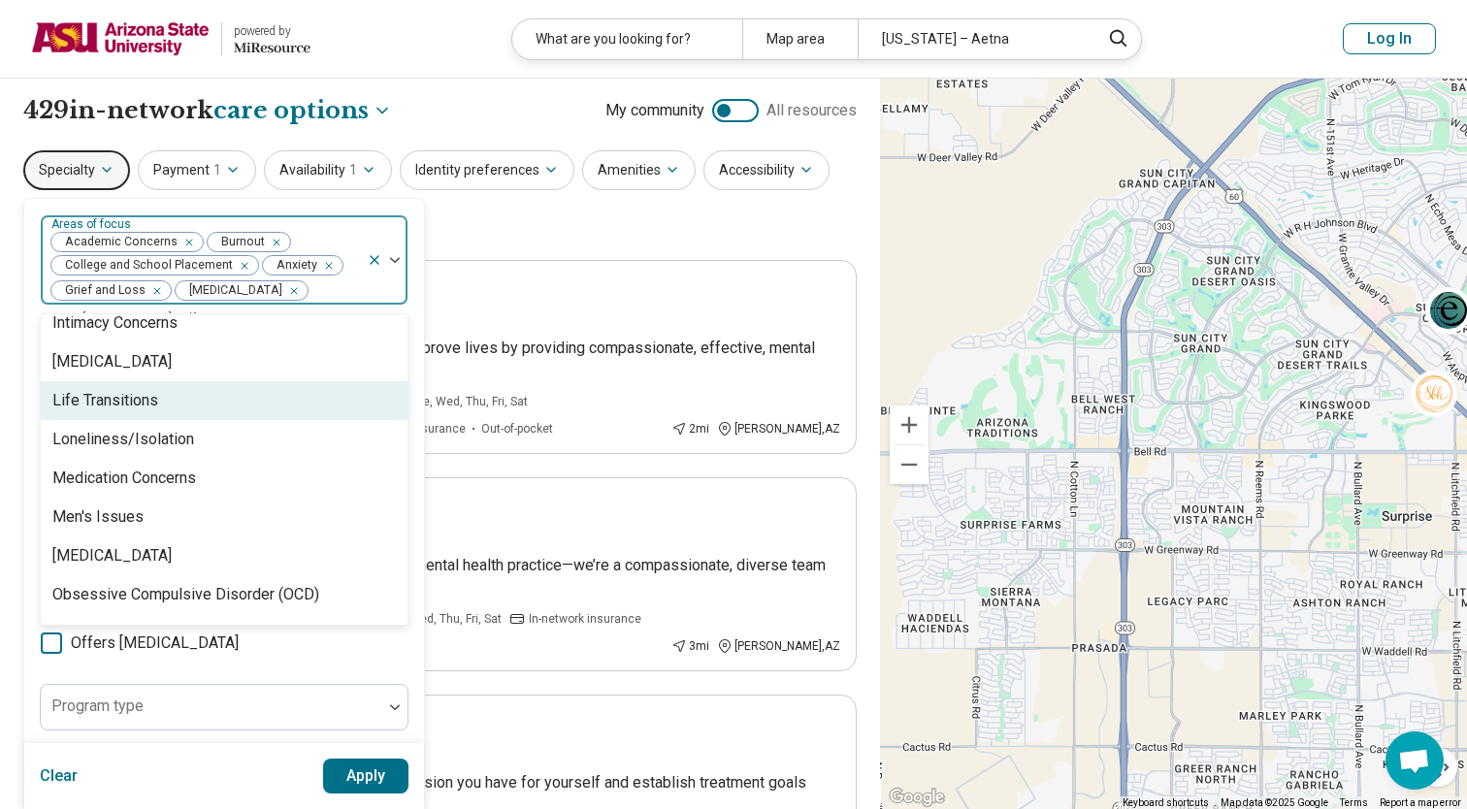
click at [175, 416] on div "Life Transitions" at bounding box center [224, 400] width 367 height 39
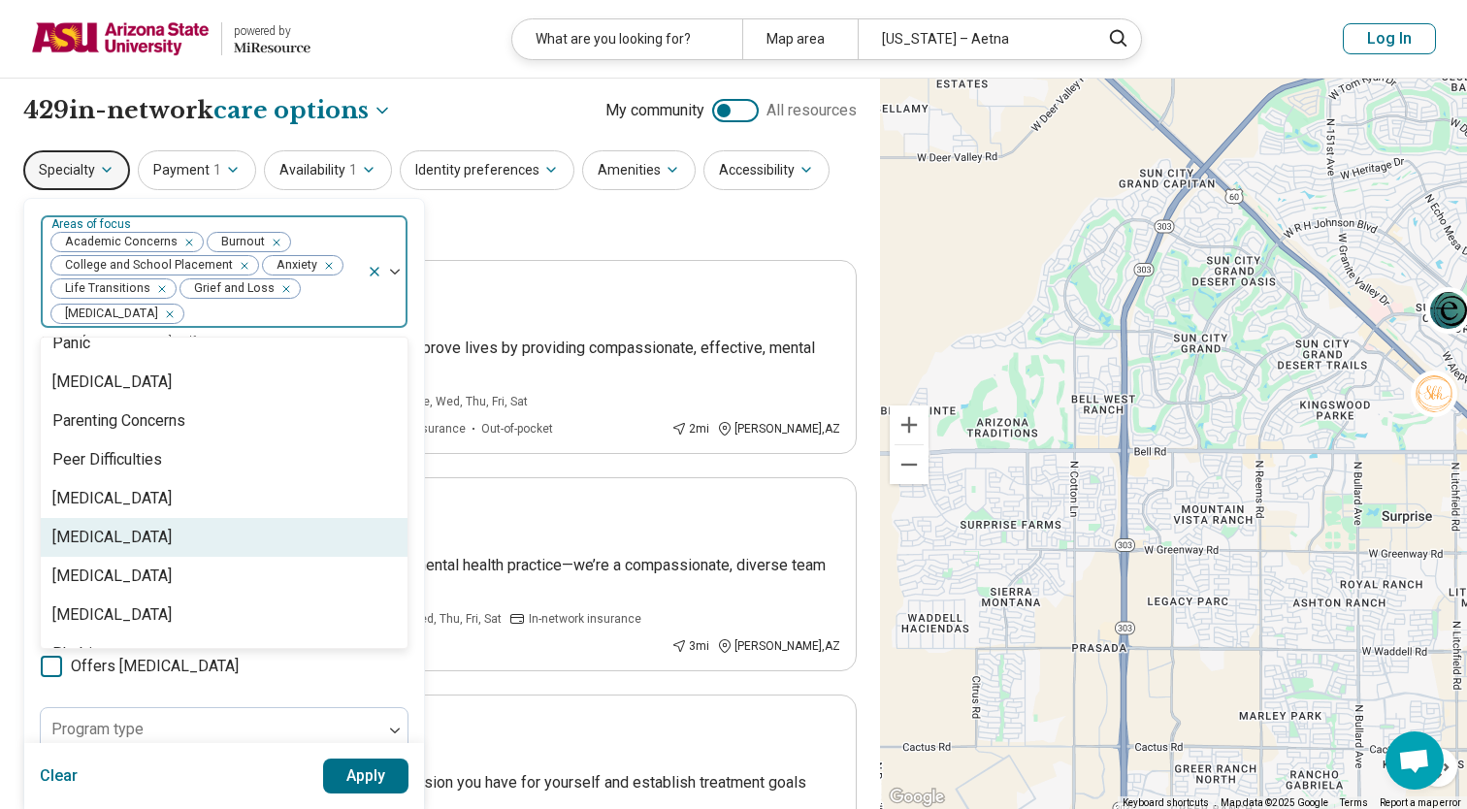
scroll to position [2096, 0]
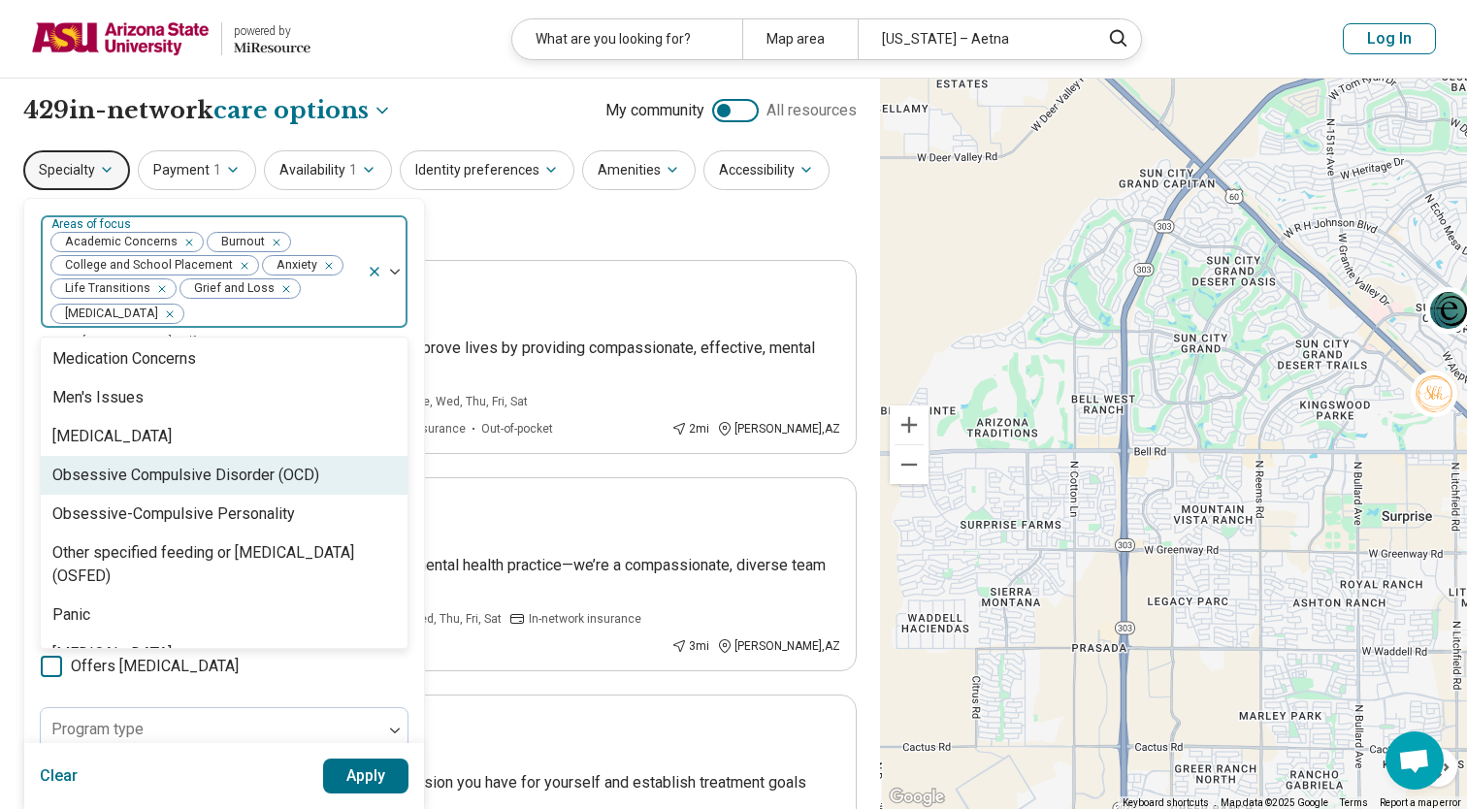
click at [195, 474] on div "Obsessive Compulsive Disorder (OCD)" at bounding box center [185, 475] width 267 height 23
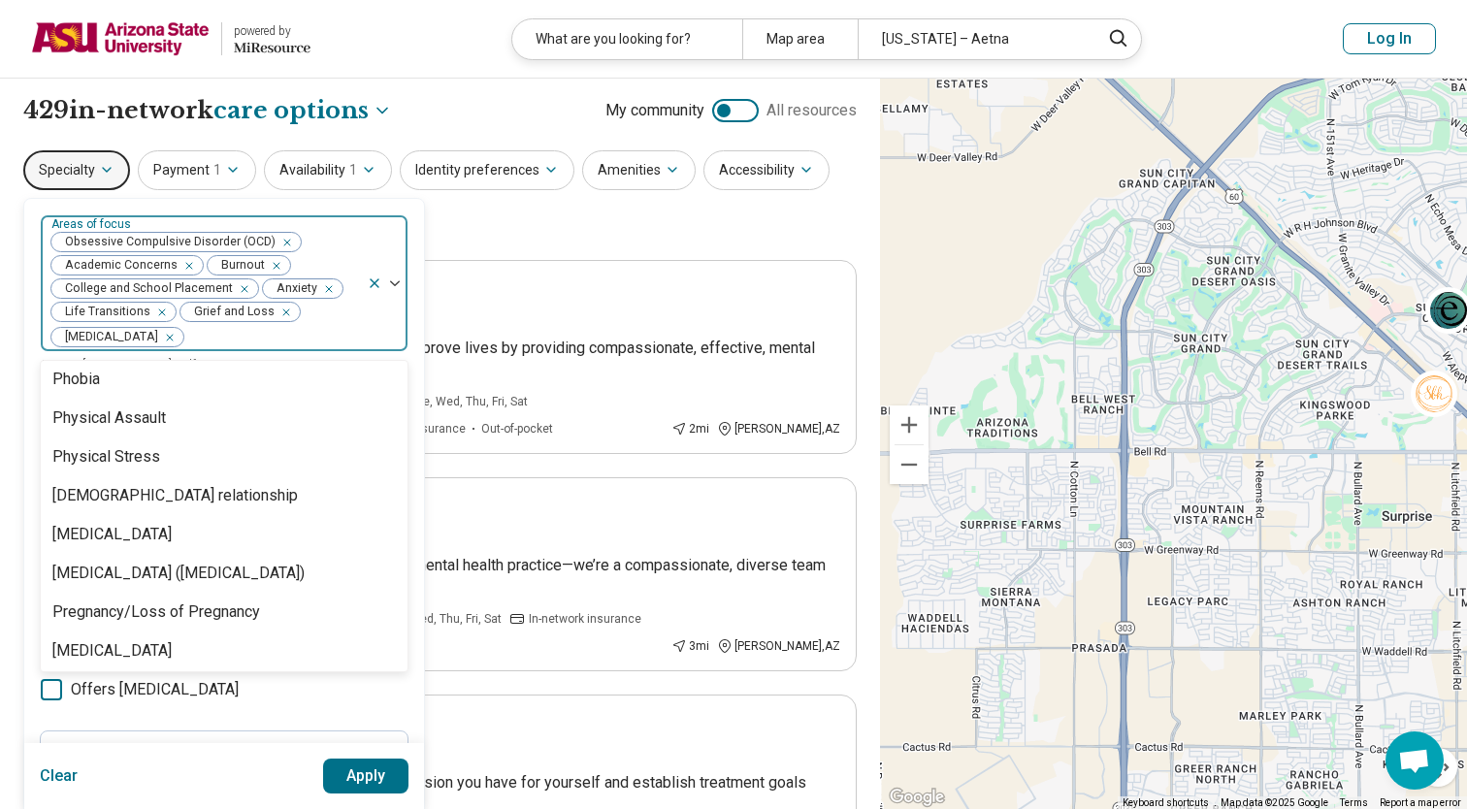
scroll to position [2366, 0]
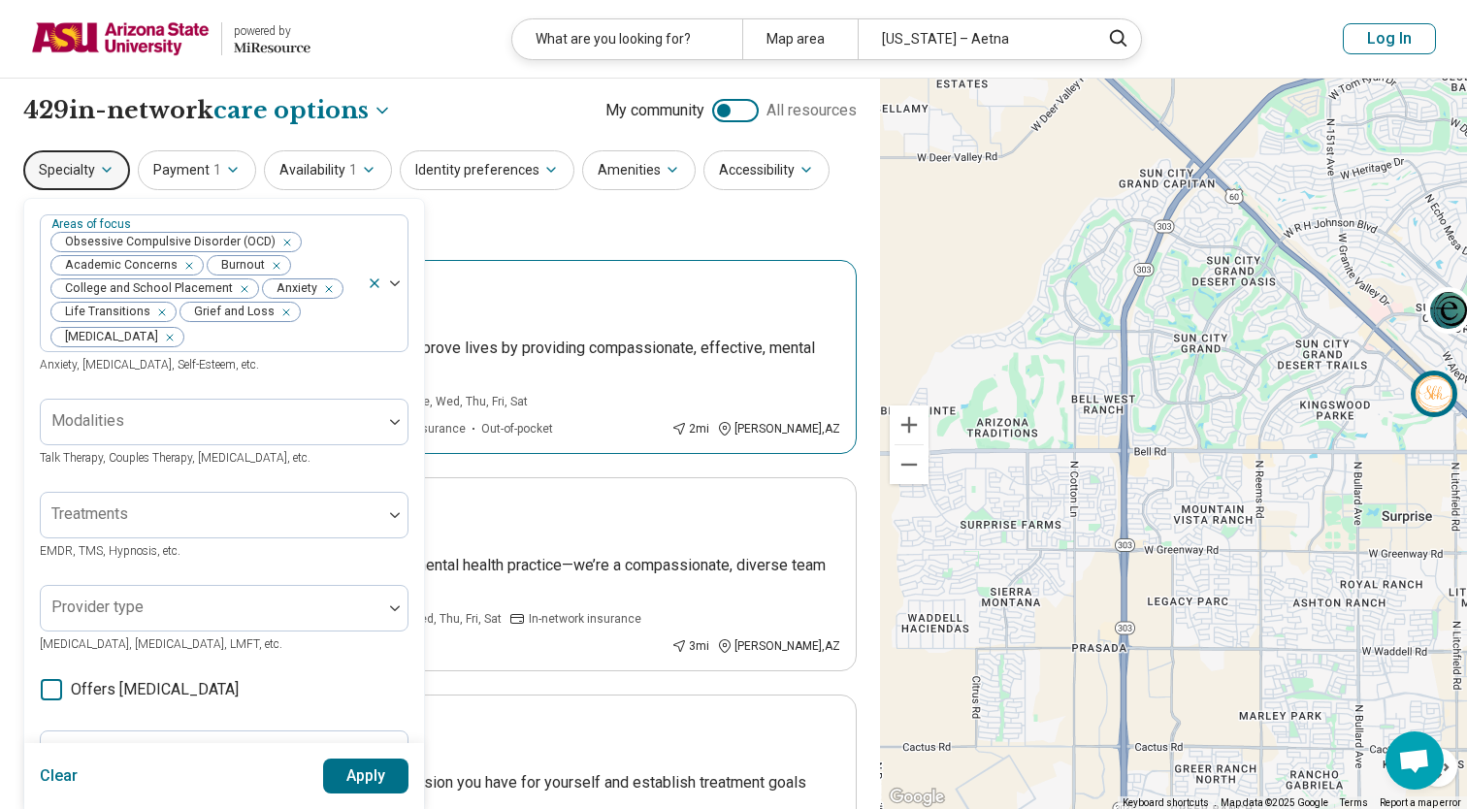
click at [486, 288] on div "Remote or In-person" at bounding box center [469, 285] width 742 height 17
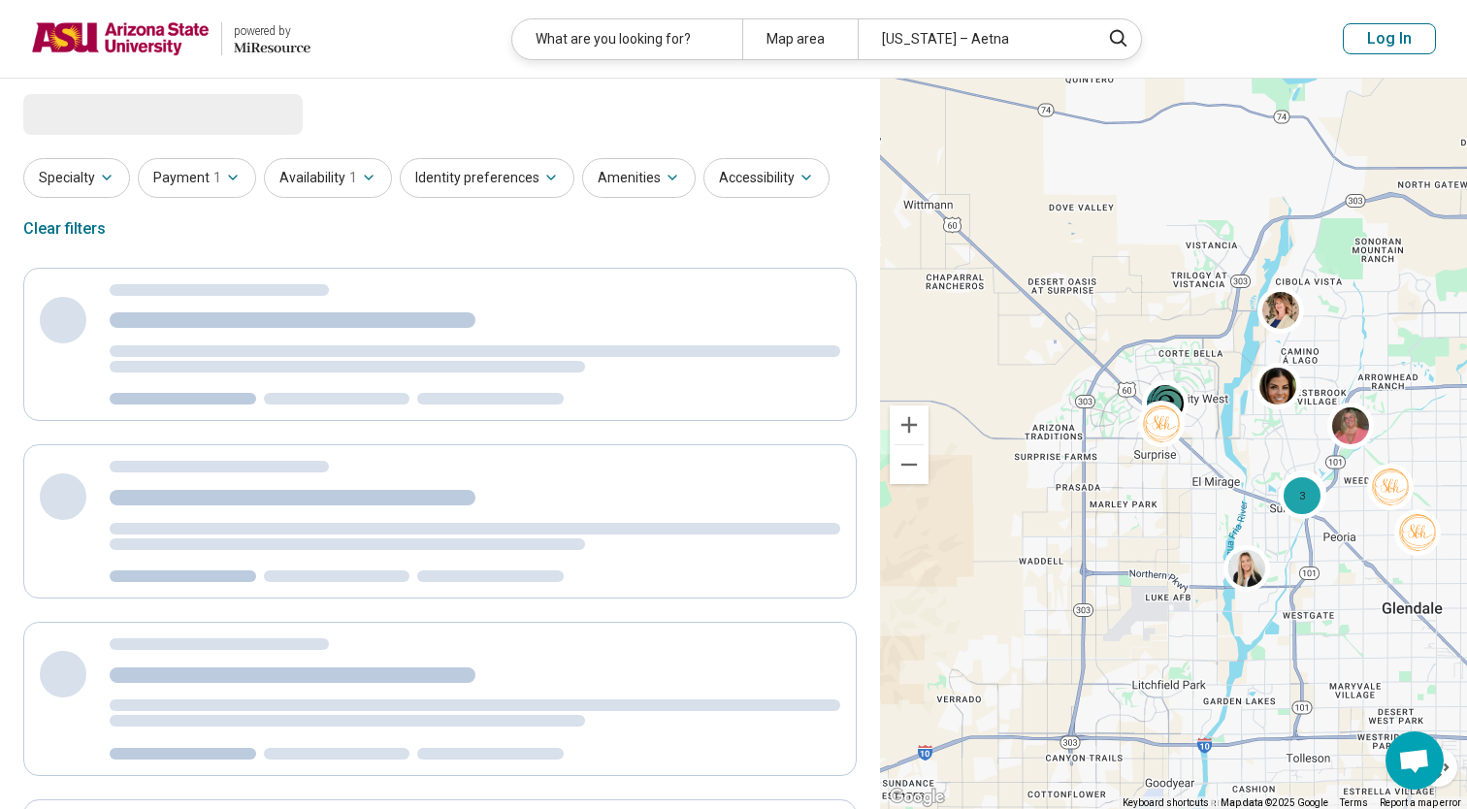
scroll to position [0, 0]
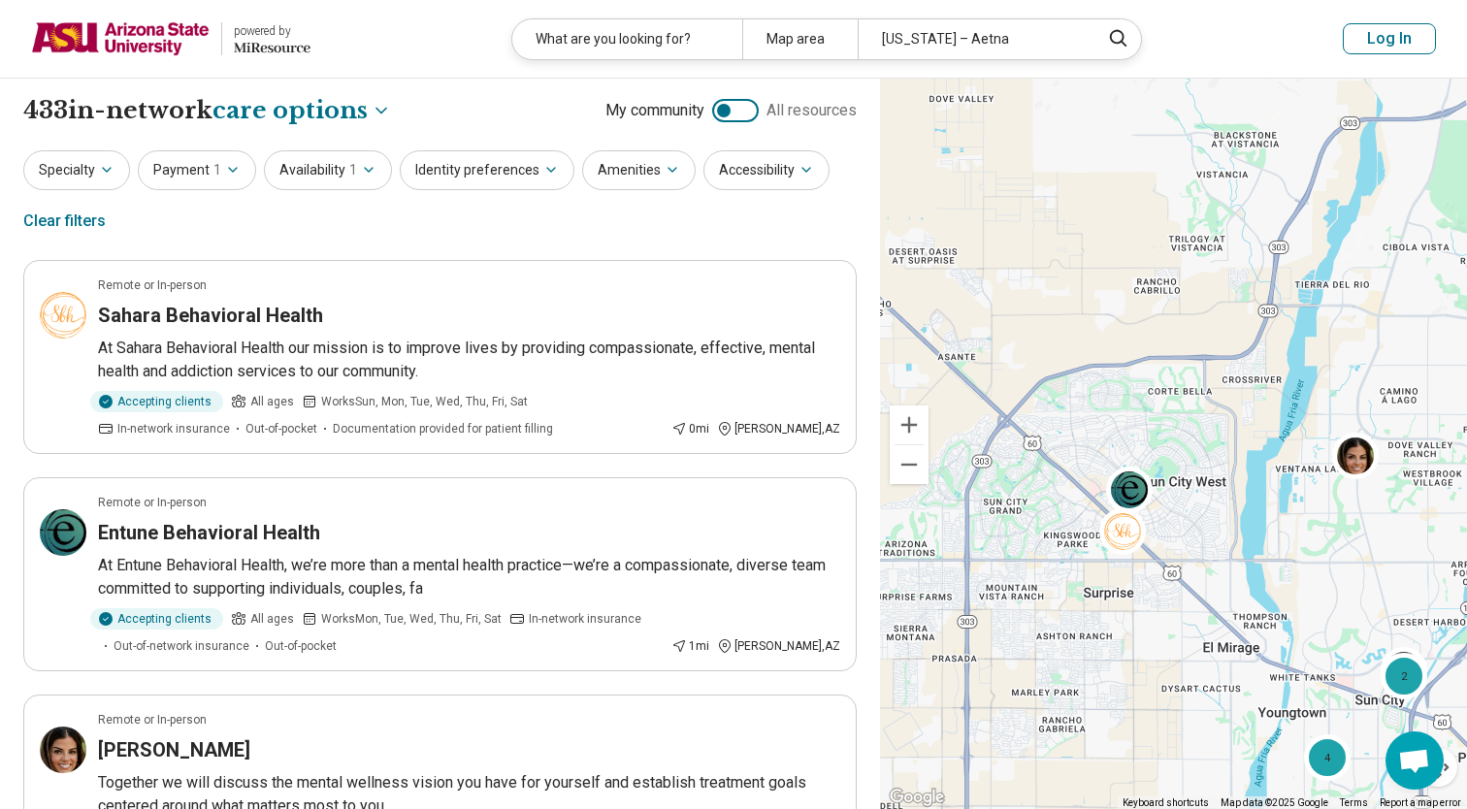
drag, startPoint x: 1199, startPoint y: 471, endPoint x: 1157, endPoint y: 596, distance: 132.3
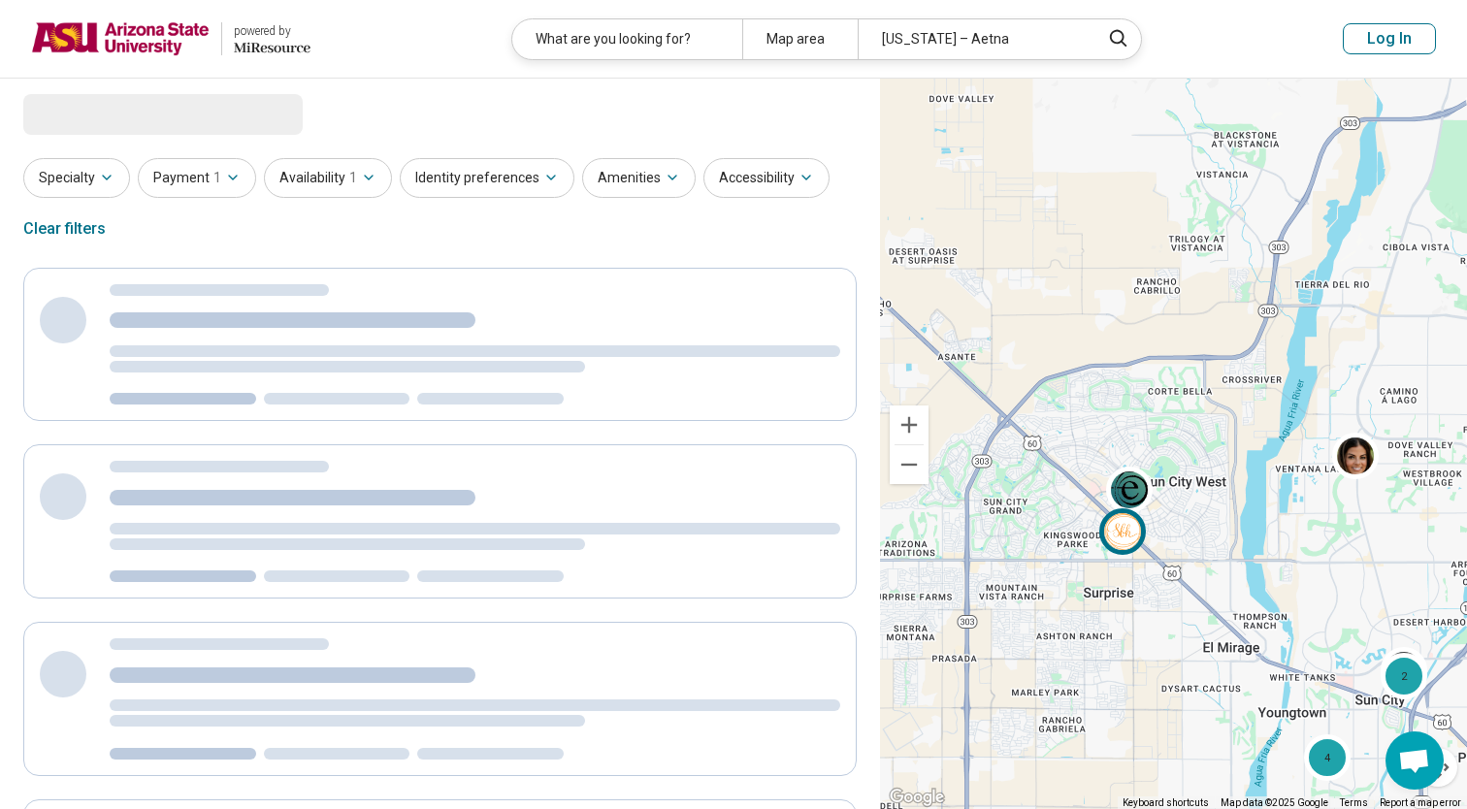
select select "***"
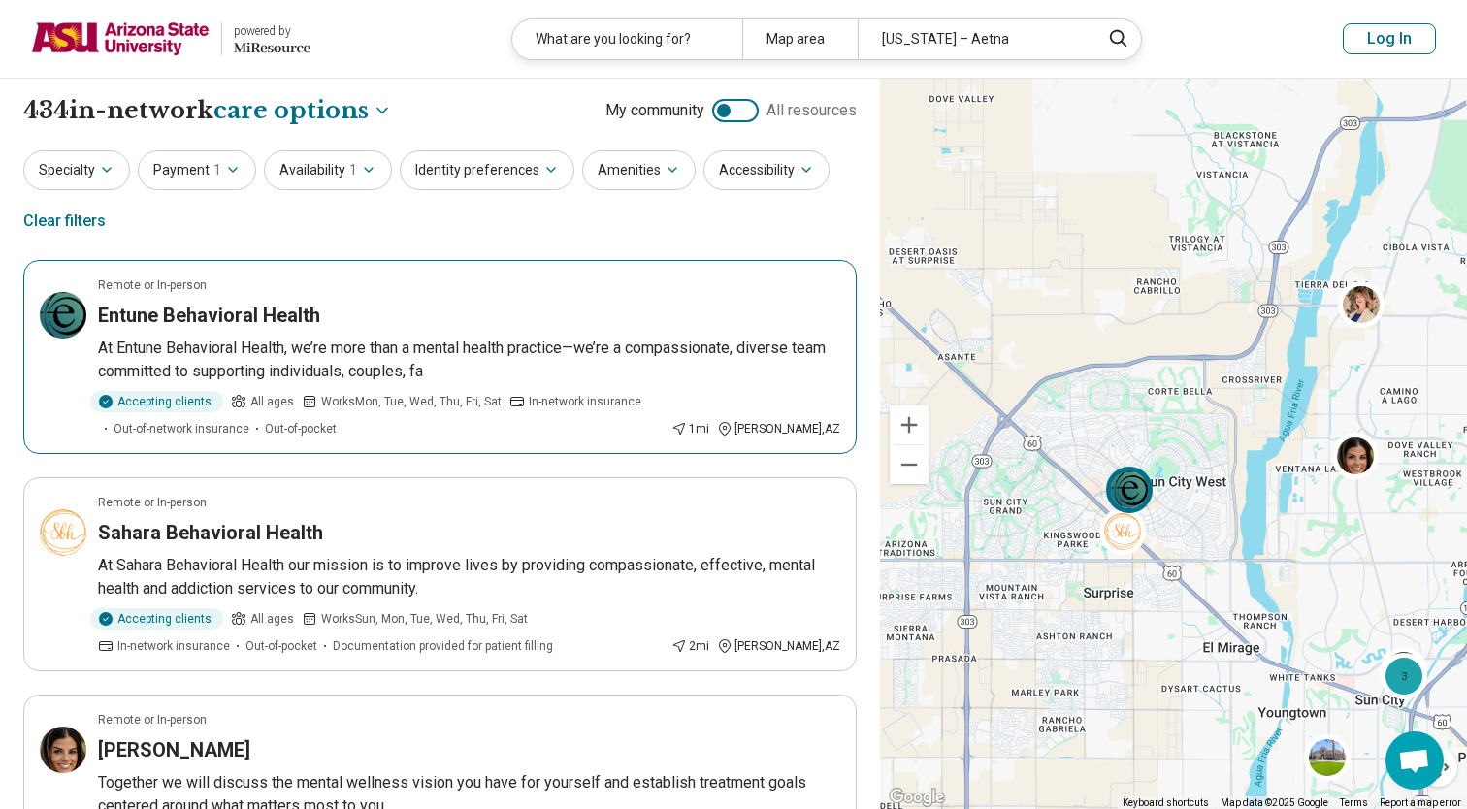
click at [745, 377] on p "At Entune Behavioral Health, we’re more than a mental health practice—we’re a c…" at bounding box center [469, 360] width 742 height 47
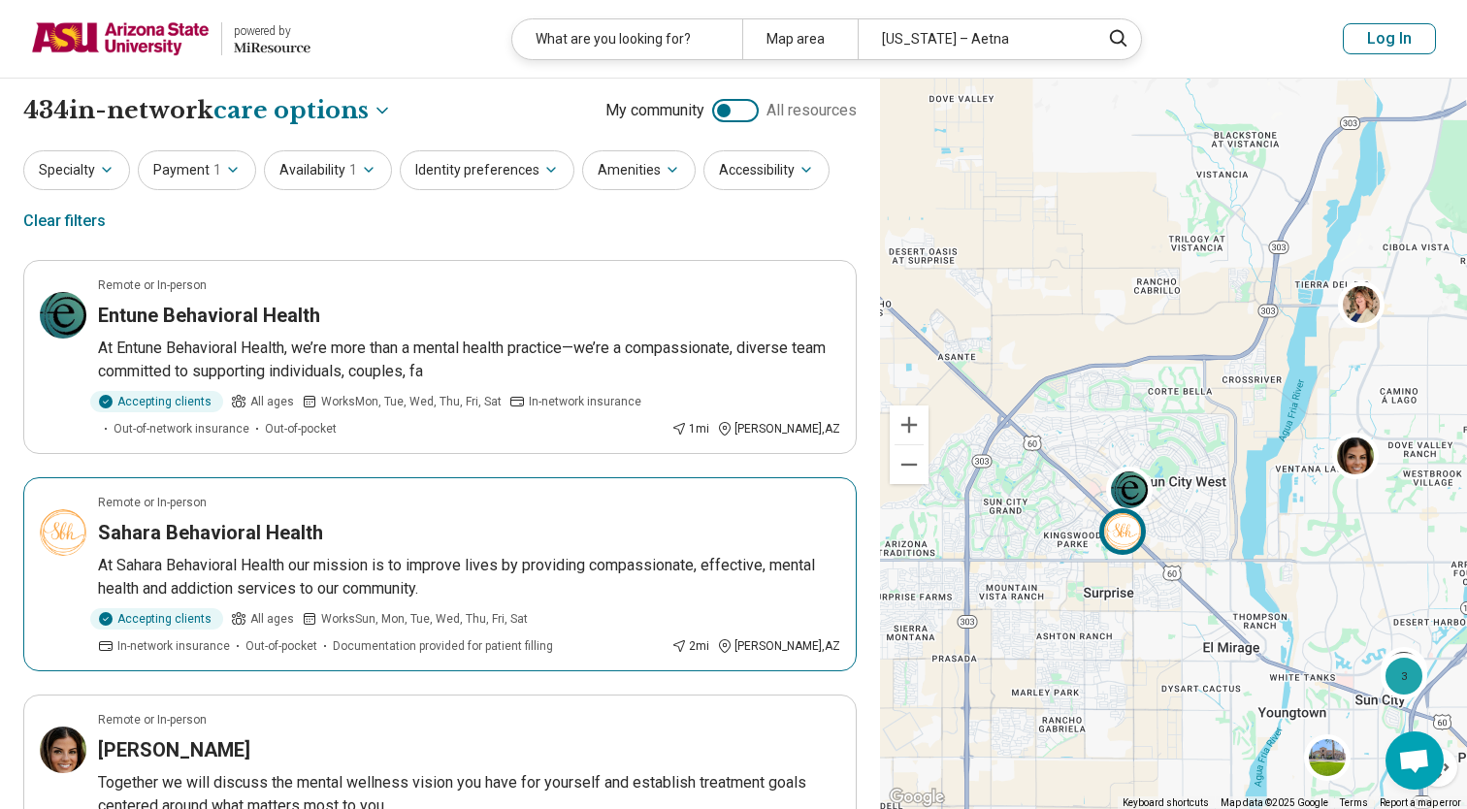
click at [430, 499] on div "Remote or In-person" at bounding box center [469, 502] width 742 height 17
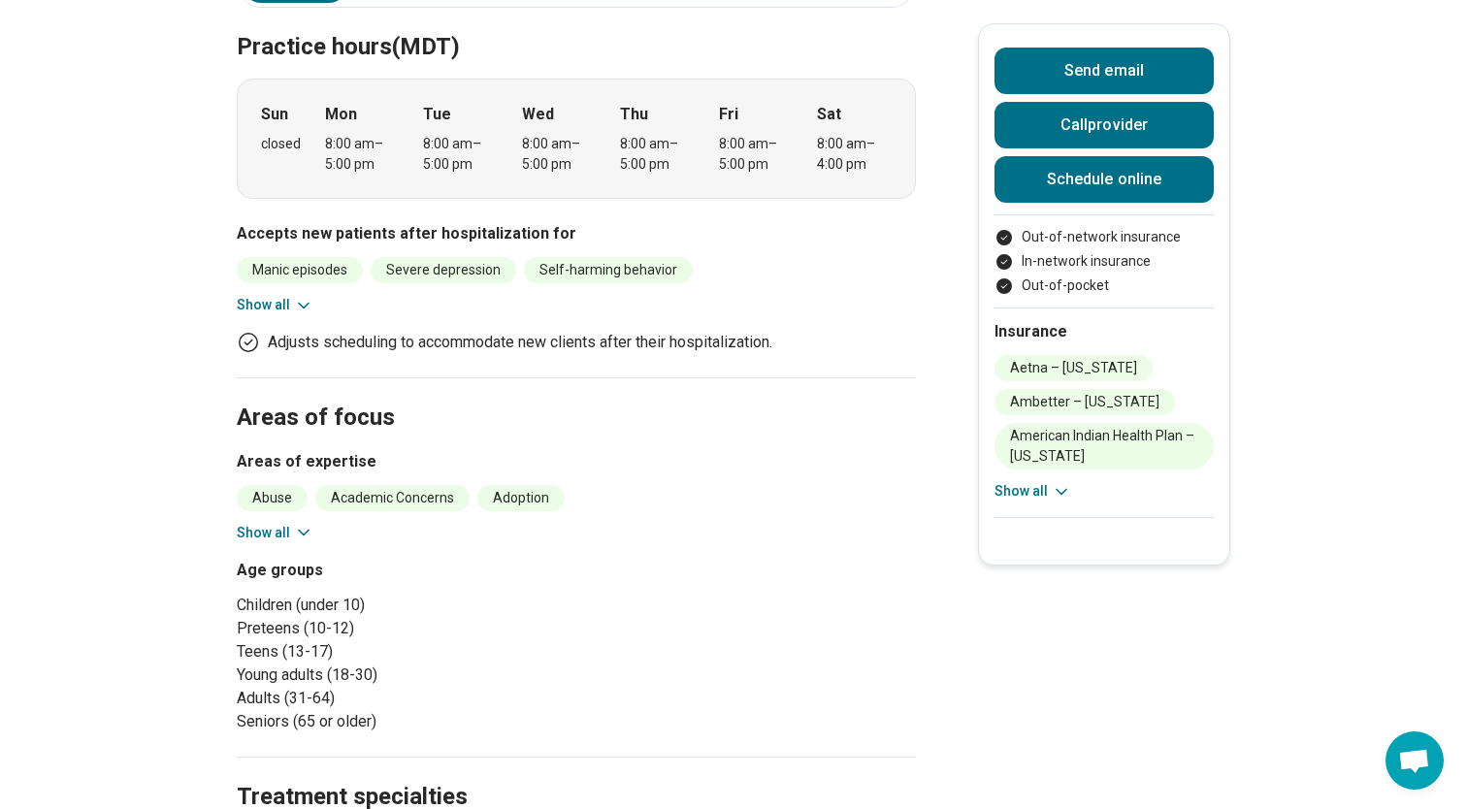
scroll to position [715, 0]
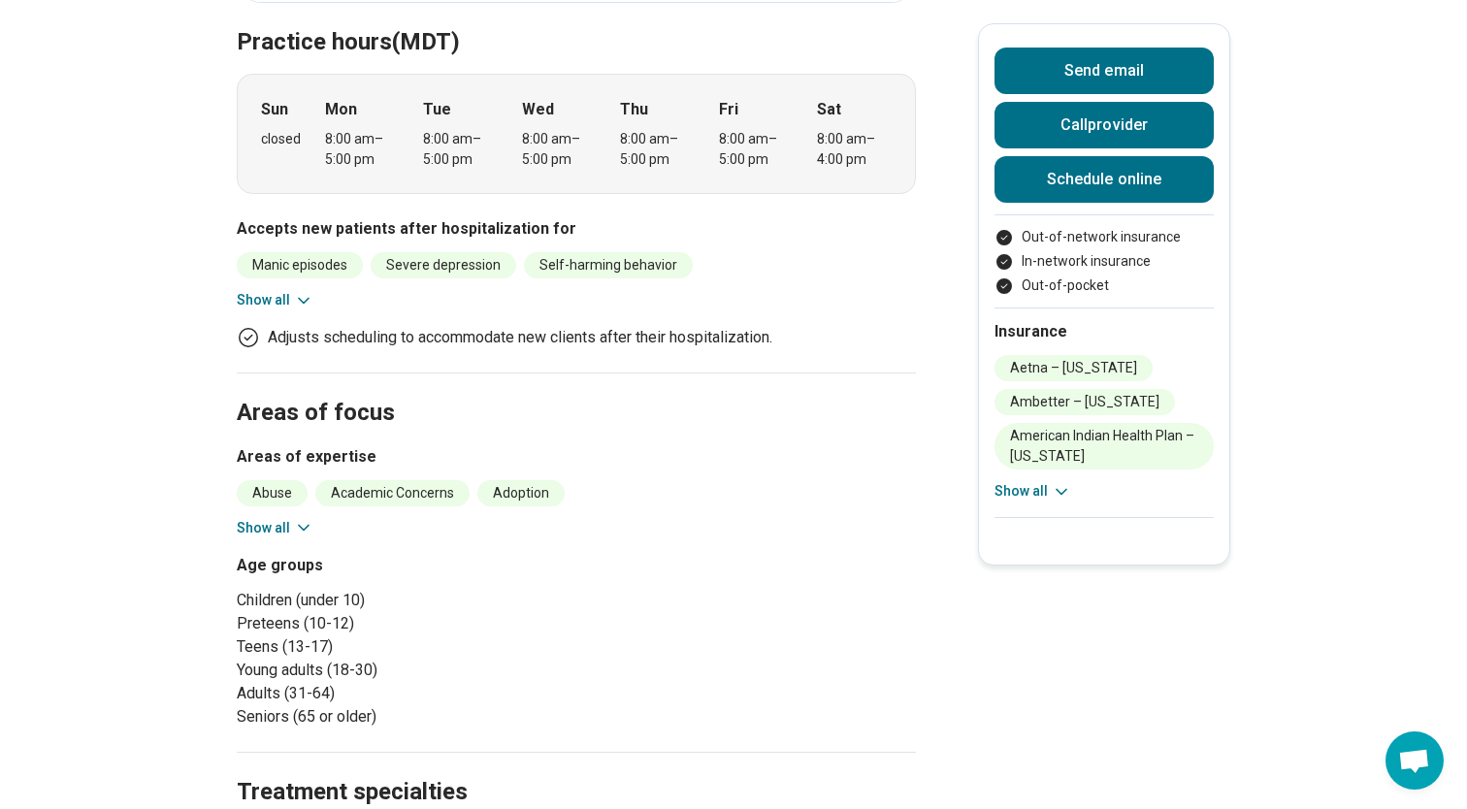
click at [275, 518] on button "Show all" at bounding box center [275, 528] width 77 height 20
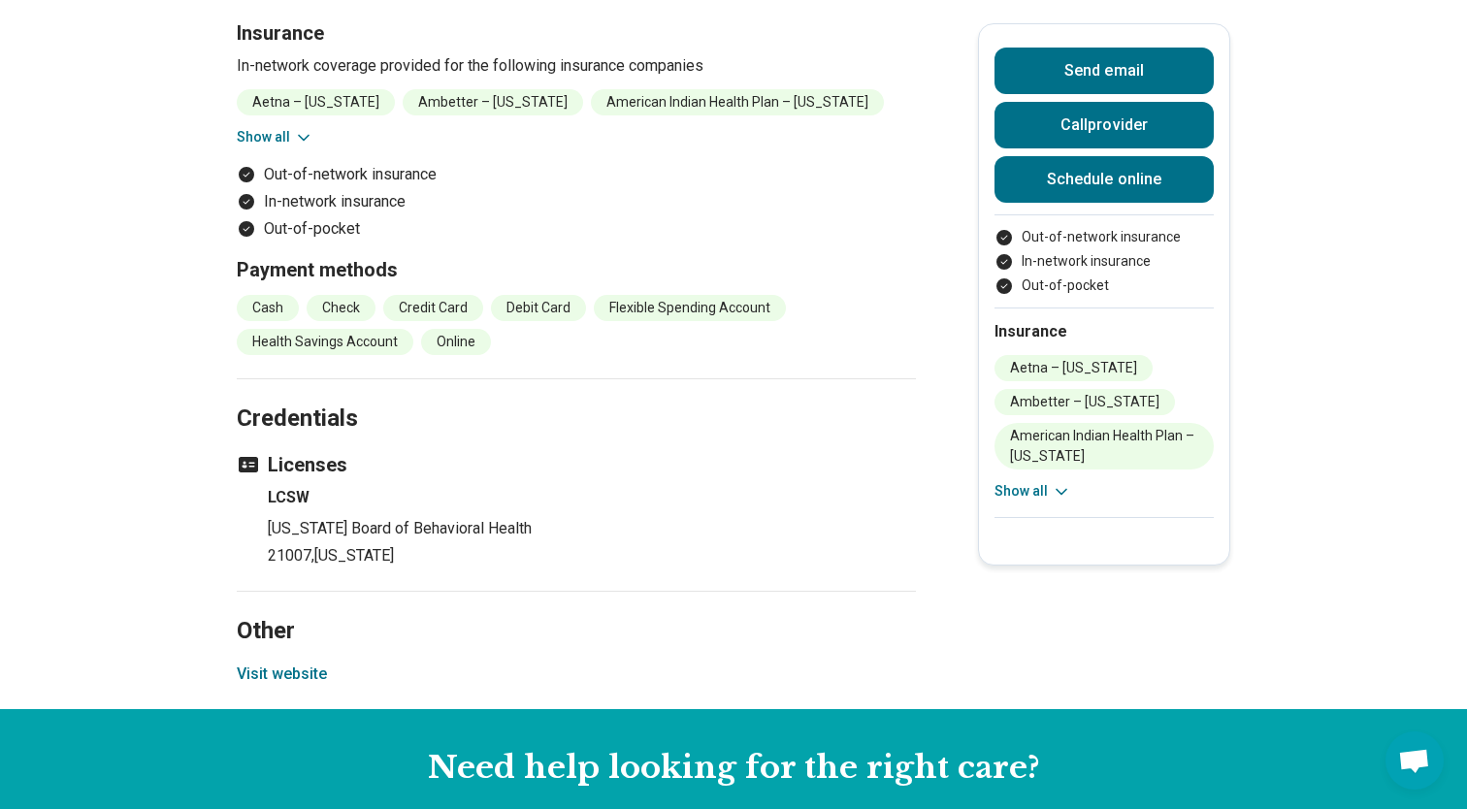
scroll to position [3064, 0]
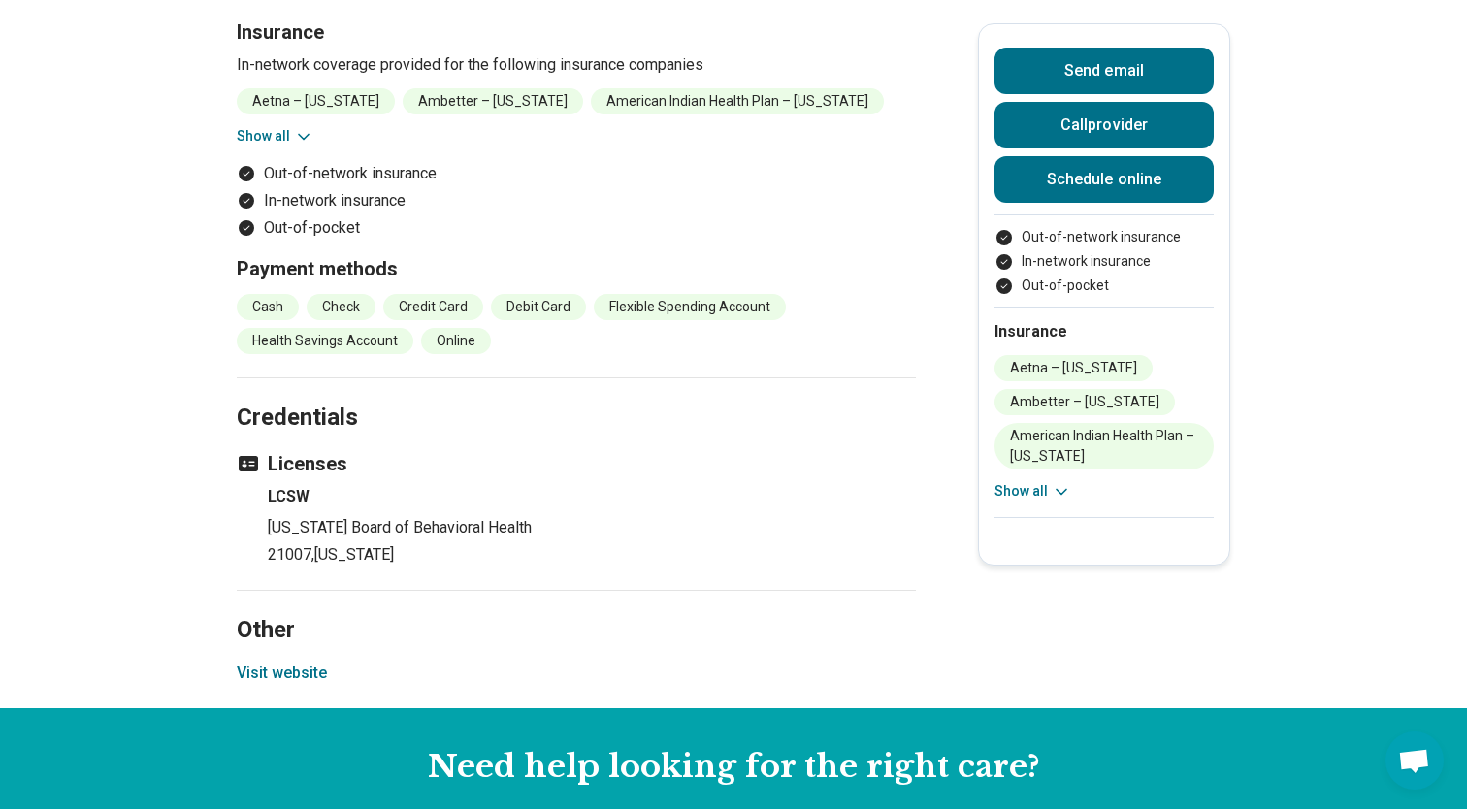
click at [285, 662] on button "Visit website" at bounding box center [282, 673] width 90 height 23
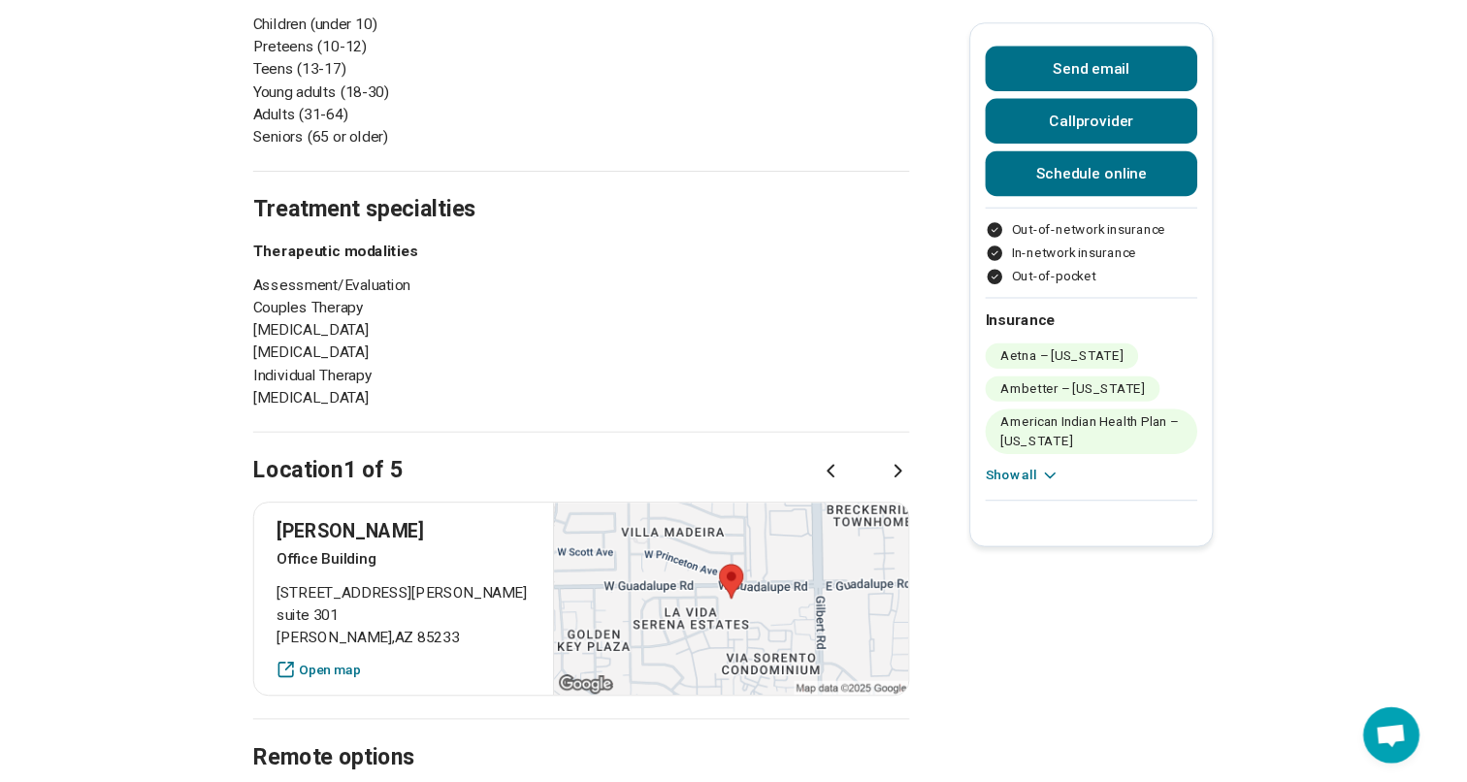
scroll to position [2073, 0]
